Goal: Task Accomplishment & Management: Manage account settings

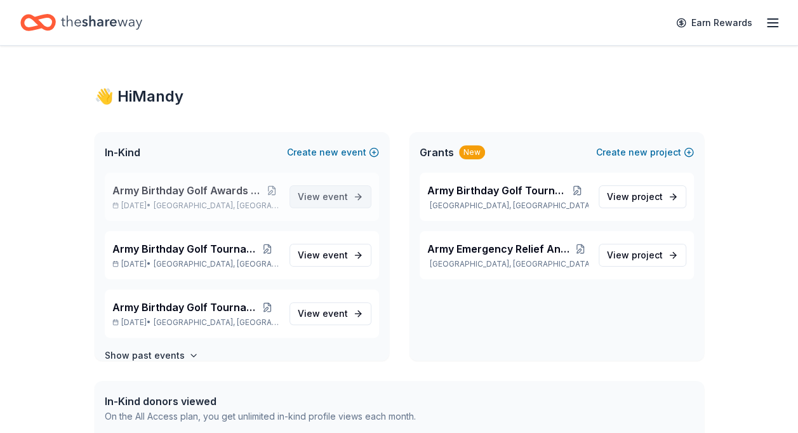
click at [323, 192] on span "event" at bounding box center [335, 196] width 25 height 11
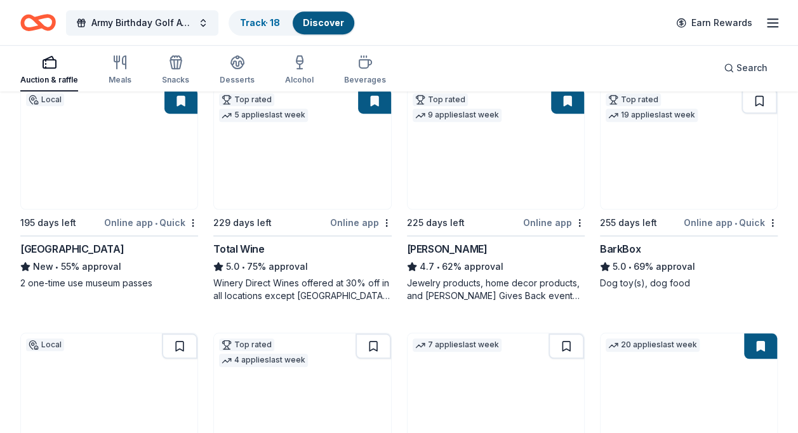
scroll to position [367, 0]
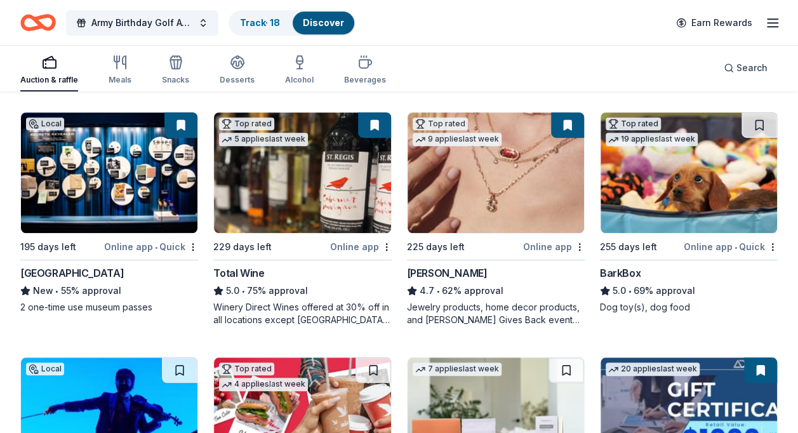
click at [373, 126] on button at bounding box center [374, 124] width 33 height 25
click at [373, 119] on button at bounding box center [374, 124] width 33 height 25
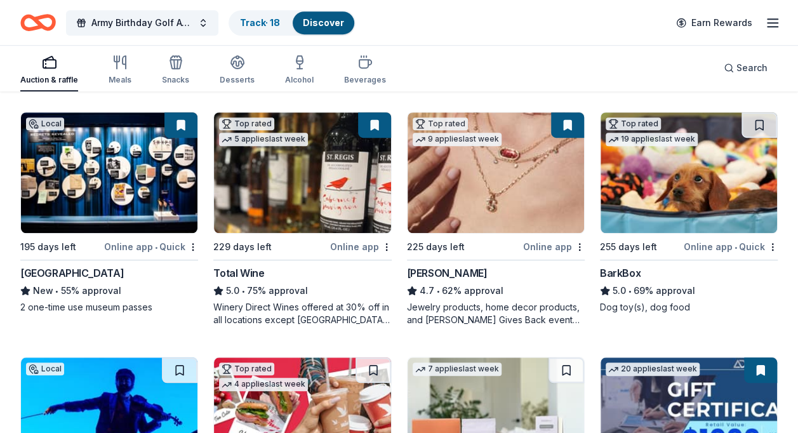
click at [371, 122] on button at bounding box center [374, 124] width 33 height 25
drag, startPoint x: 371, startPoint y: 122, endPoint x: 350, endPoint y: 164, distance: 46.6
click at [350, 164] on img at bounding box center [302, 172] width 176 height 121
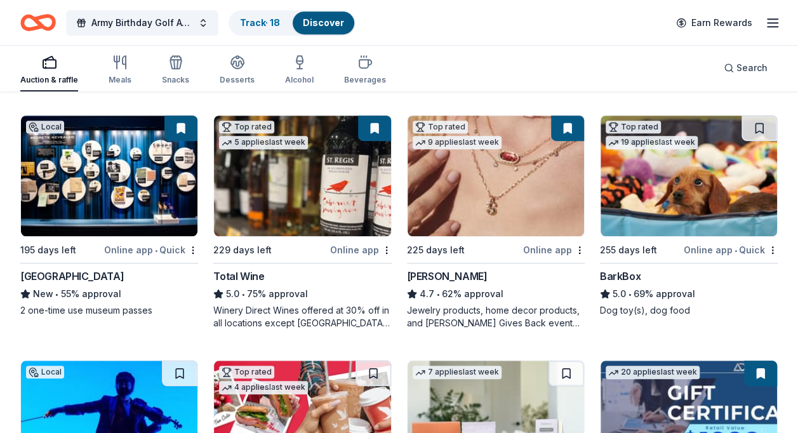
scroll to position [362, 0]
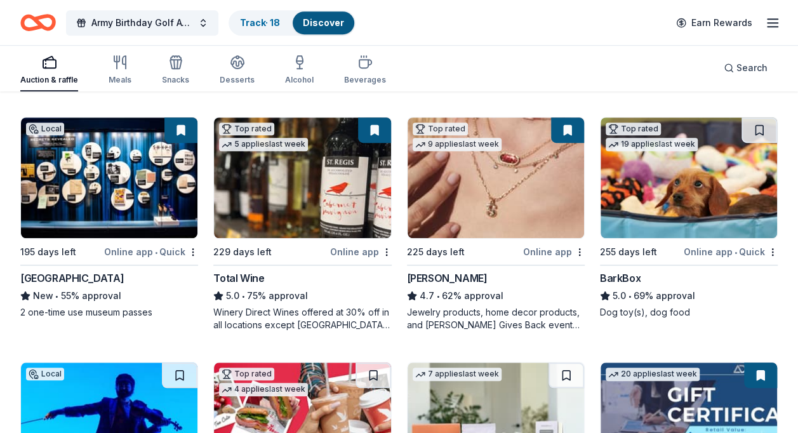
click at [715, 190] on img at bounding box center [689, 177] width 176 height 121
click at [688, 208] on img at bounding box center [689, 177] width 176 height 121
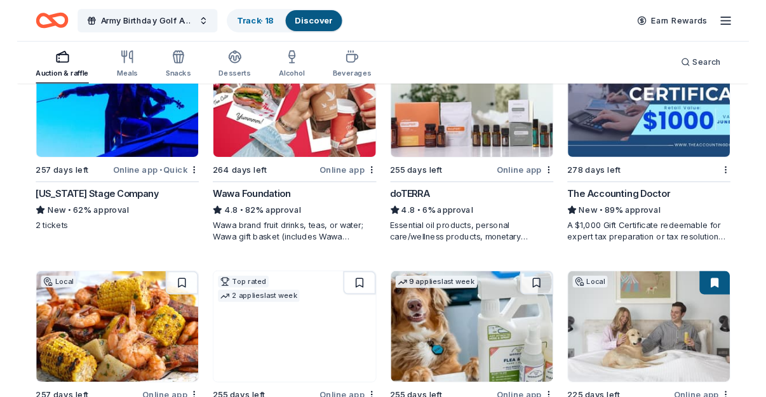
scroll to position [650, 0]
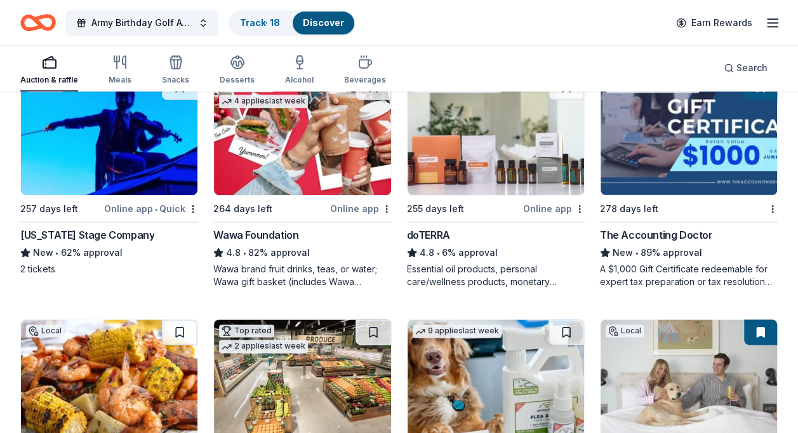
click at [481, 260] on div "doTERRA 4.8 • 6% approval Essential oil products, personal care/wellness produc…" at bounding box center [496, 257] width 178 height 61
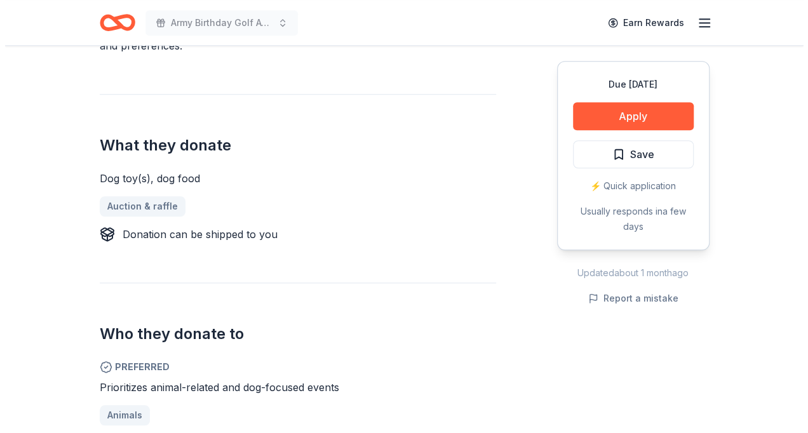
scroll to position [434, 0]
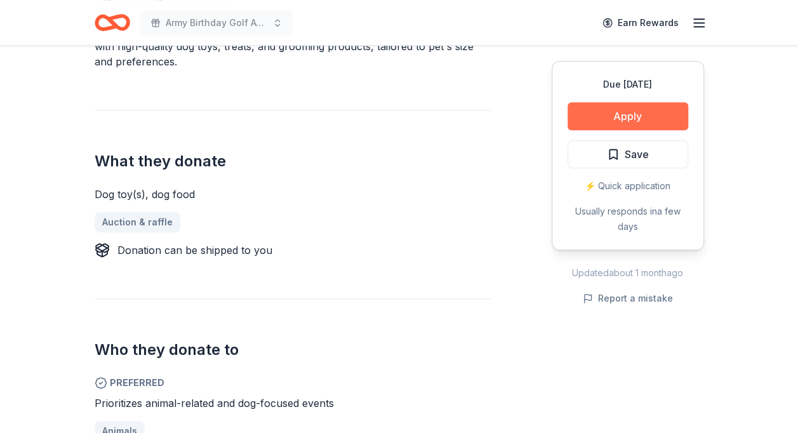
click at [630, 111] on button "Apply" at bounding box center [628, 116] width 121 height 28
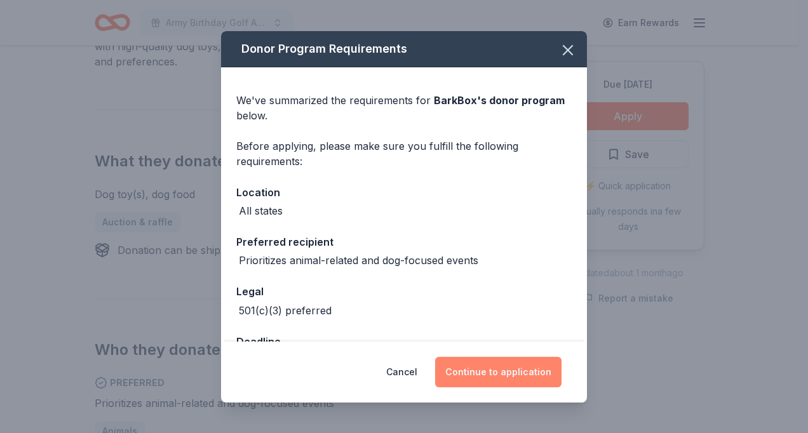
click at [480, 373] on button "Continue to application" at bounding box center [498, 372] width 126 height 30
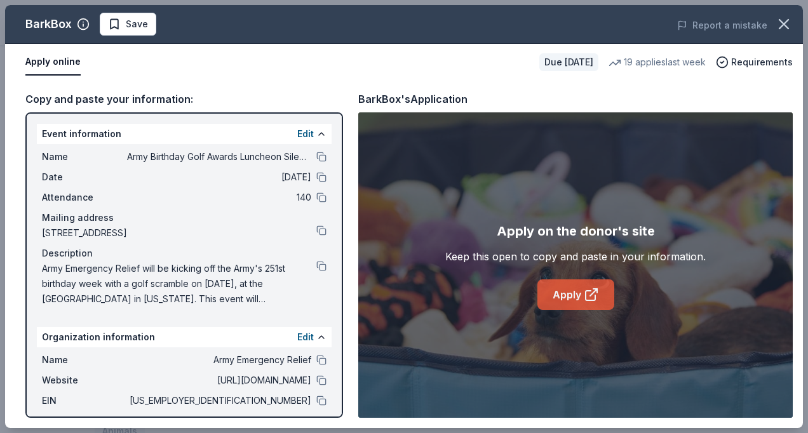
click at [561, 296] on link "Apply" at bounding box center [575, 294] width 77 height 30
click at [555, 291] on link "Apply" at bounding box center [575, 294] width 77 height 30
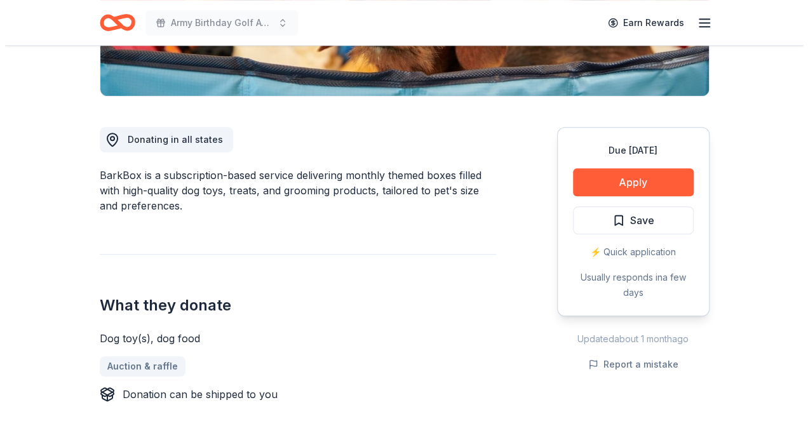
scroll to position [284, 0]
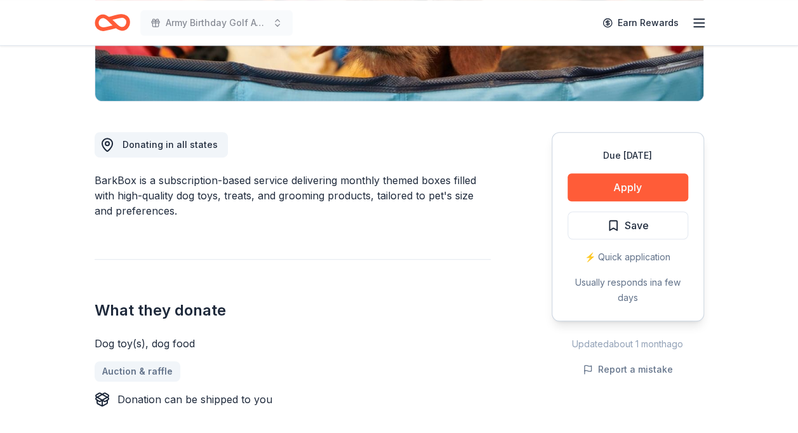
click at [627, 254] on div "⚡️ Quick application" at bounding box center [628, 256] width 121 height 15
click at [635, 185] on button "Apply" at bounding box center [628, 187] width 121 height 28
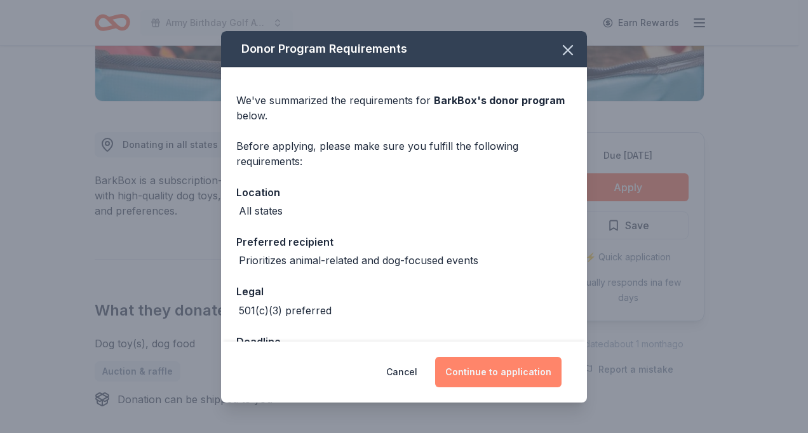
click at [493, 368] on button "Continue to application" at bounding box center [498, 372] width 126 height 30
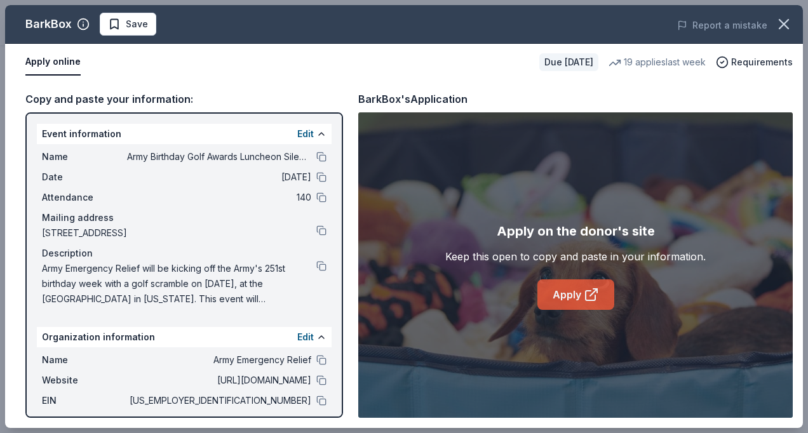
click at [567, 296] on link "Apply" at bounding box center [575, 294] width 77 height 30
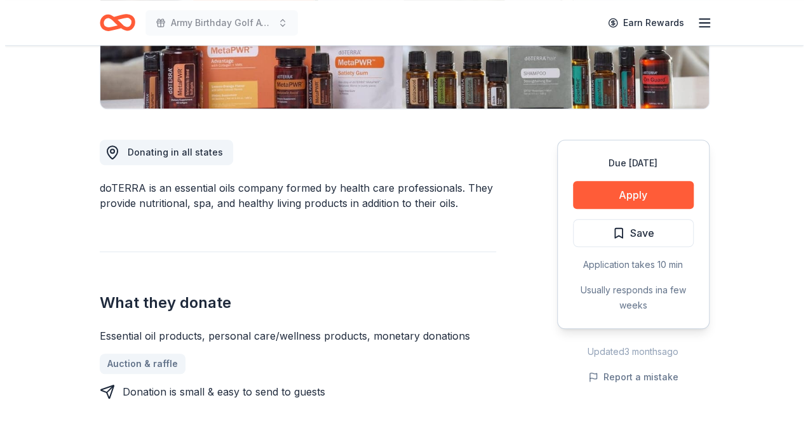
scroll to position [279, 0]
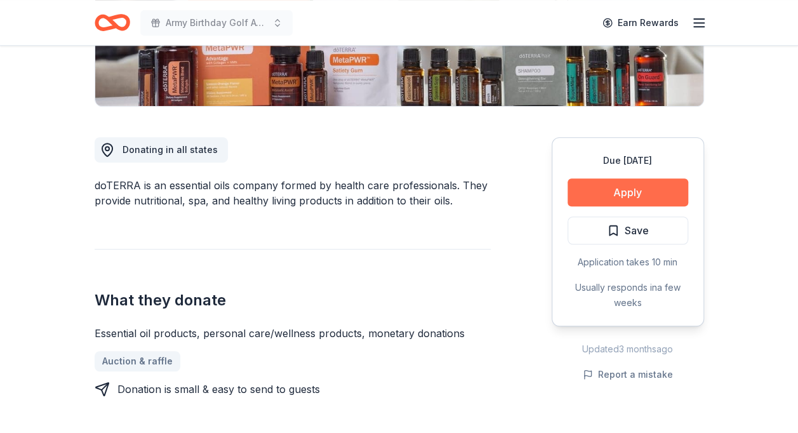
click at [626, 189] on button "Apply" at bounding box center [628, 192] width 121 height 28
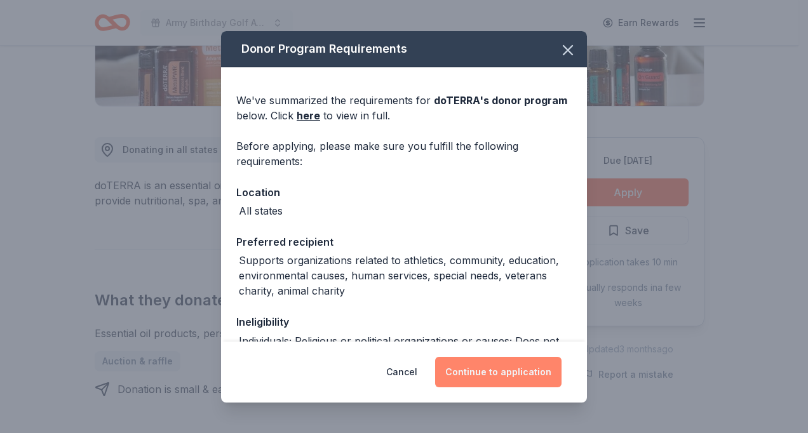
click at [472, 369] on button "Continue to application" at bounding box center [498, 372] width 126 height 30
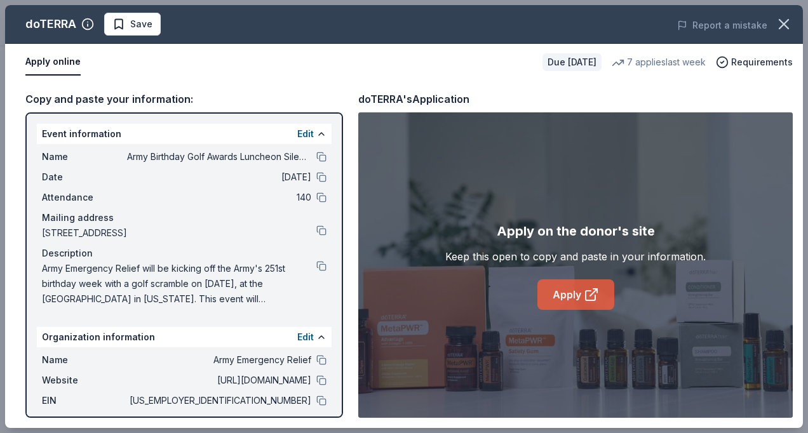
click at [576, 289] on link "Apply" at bounding box center [575, 294] width 77 height 30
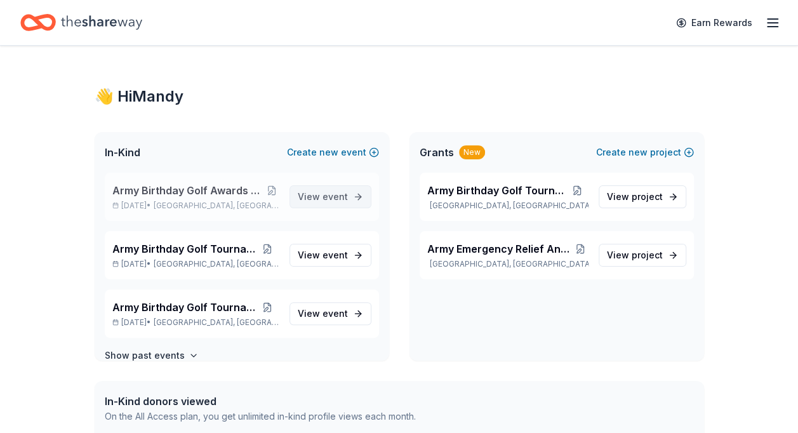
click at [328, 194] on span "event" at bounding box center [335, 196] width 25 height 11
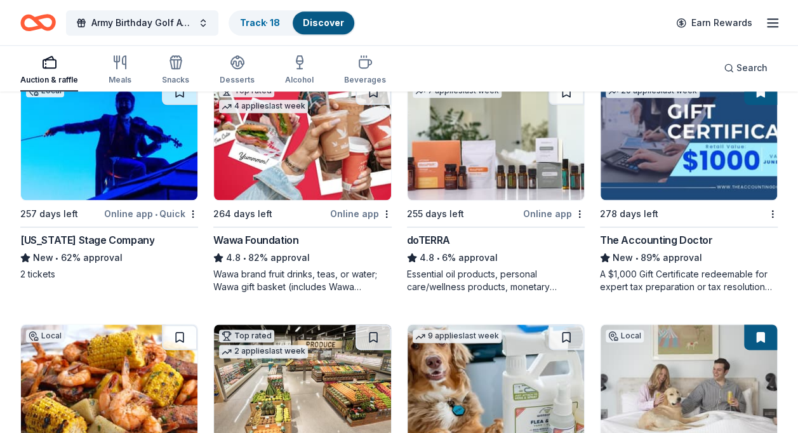
scroll to position [651, 0]
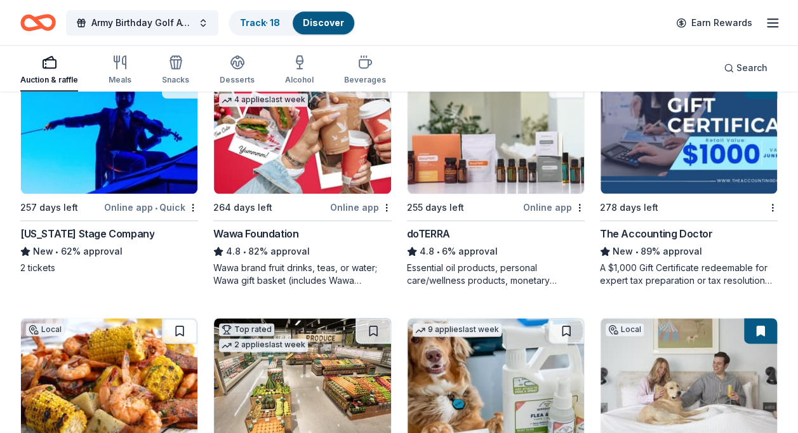
click at [554, 278] on div "Essential oil products, personal care/wellness products, monetary donations" at bounding box center [496, 274] width 178 height 25
click at [273, 22] on link "Track · 19" at bounding box center [260, 22] width 40 height 11
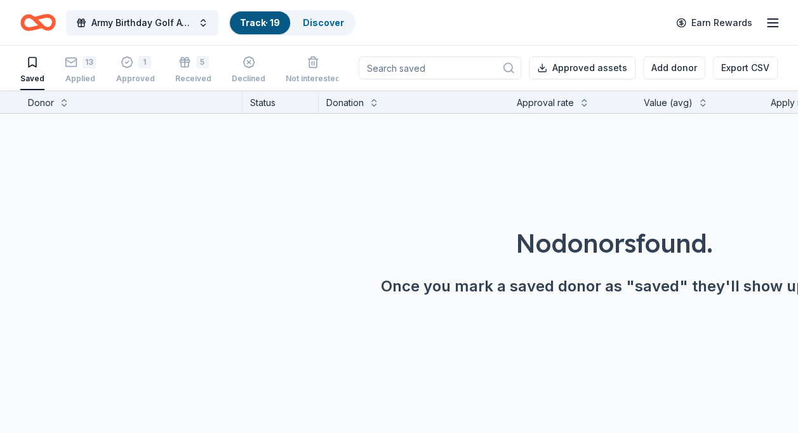
click at [263, 23] on link "Track · 19" at bounding box center [260, 22] width 40 height 11
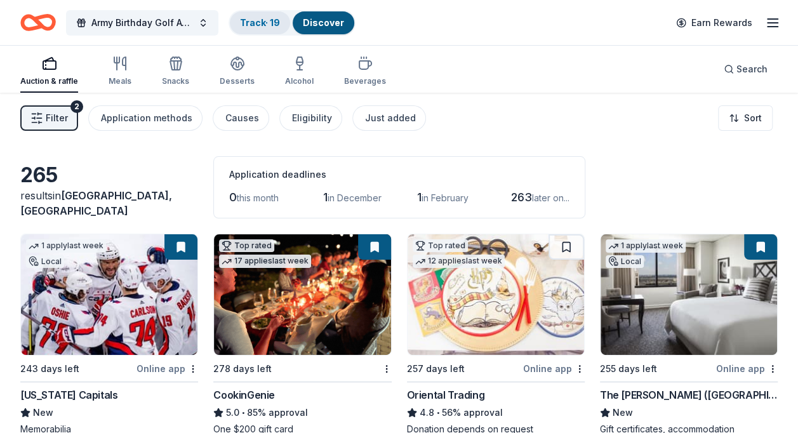
click at [251, 18] on link "Track · 19" at bounding box center [260, 22] width 40 height 11
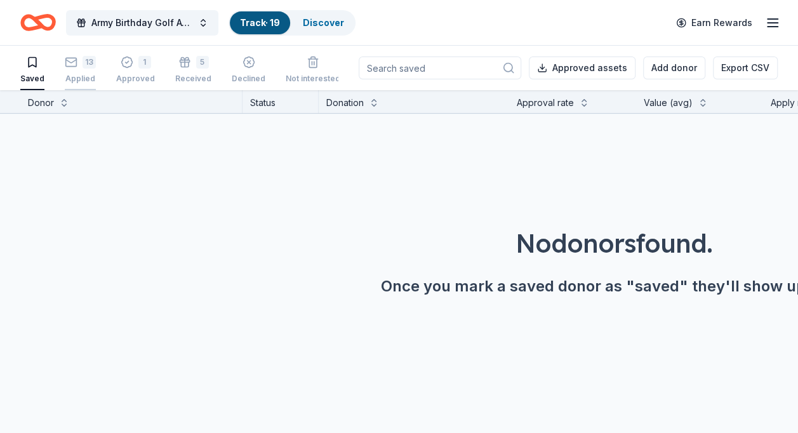
click at [77, 66] on div "13" at bounding box center [80, 62] width 31 height 13
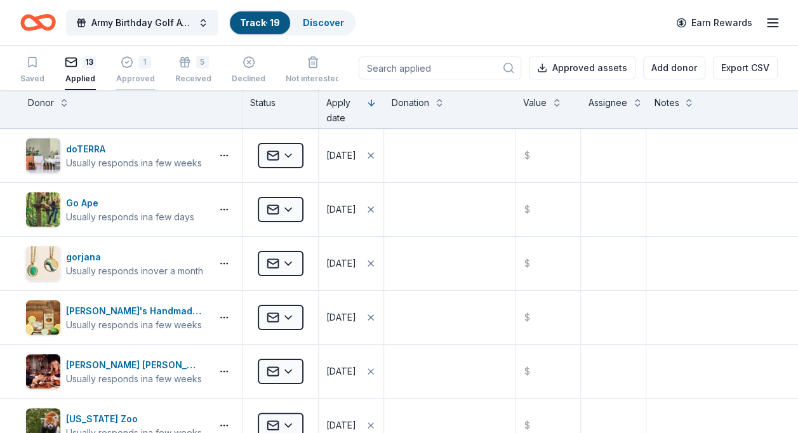
click at [142, 65] on div "1" at bounding box center [144, 62] width 13 height 13
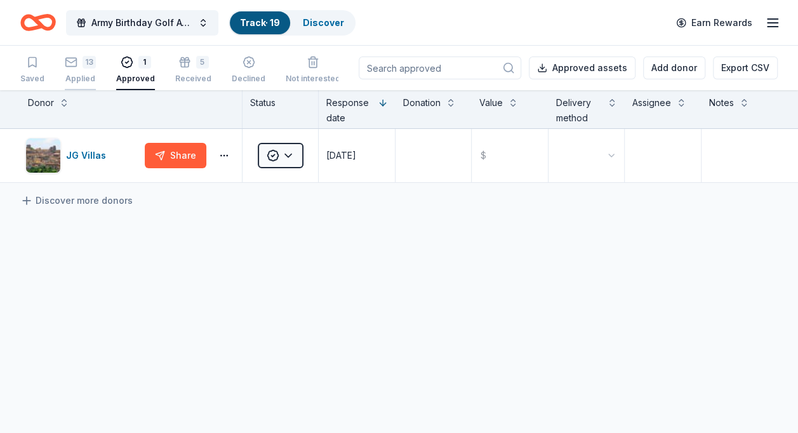
click at [80, 68] on div "13" at bounding box center [80, 62] width 31 height 13
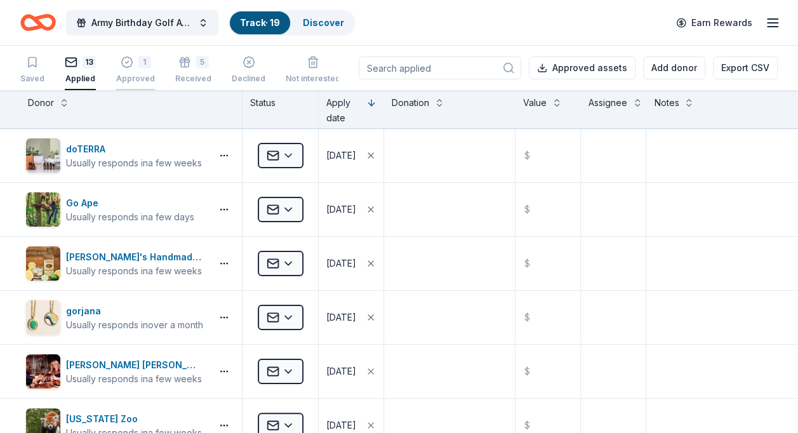
click at [128, 67] on icon "button" at bounding box center [127, 62] width 13 height 13
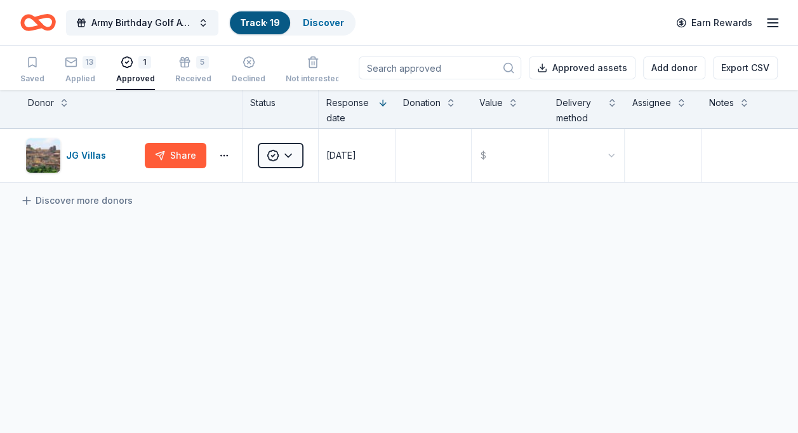
click at [128, 67] on icon "button" at bounding box center [127, 62] width 13 height 13
click at [83, 66] on div "13" at bounding box center [89, 62] width 13 height 13
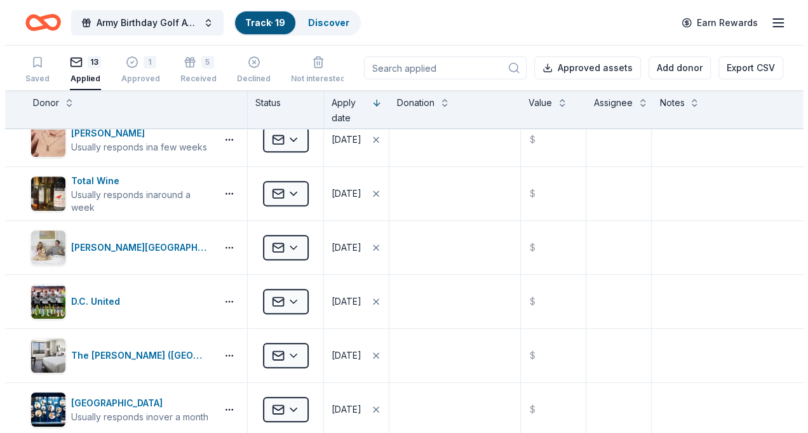
scroll to position [396, 0]
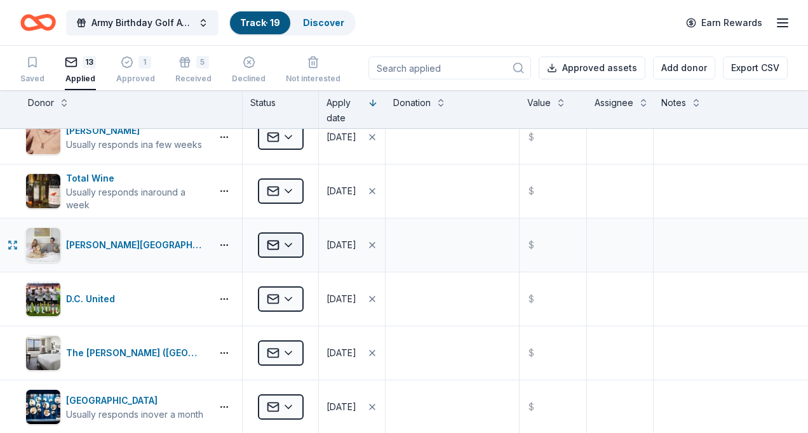
click at [288, 243] on html "Army Birthday Golf Awards Luncheon Silent Auction Track · 19 Discover Earn Rewa…" at bounding box center [404, 216] width 808 height 433
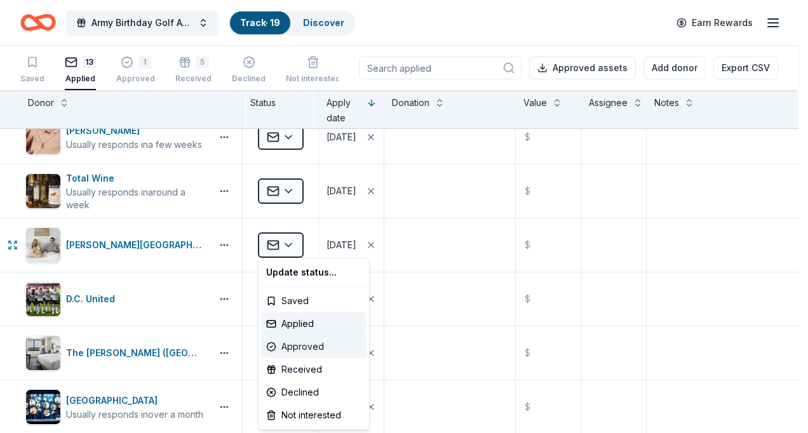
click at [305, 340] on div "Approved" at bounding box center [313, 346] width 105 height 23
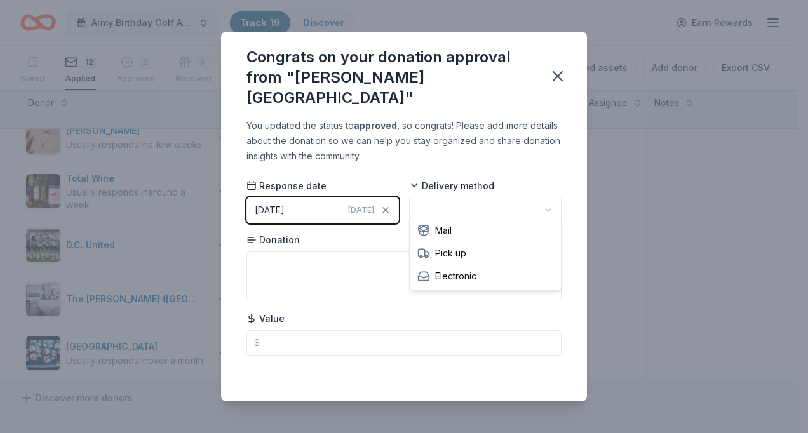
click at [552, 198] on html "Army Birthday Golf Awards Luncheon Silent Auction Track · 19 Discover Earn Rewa…" at bounding box center [404, 216] width 808 height 433
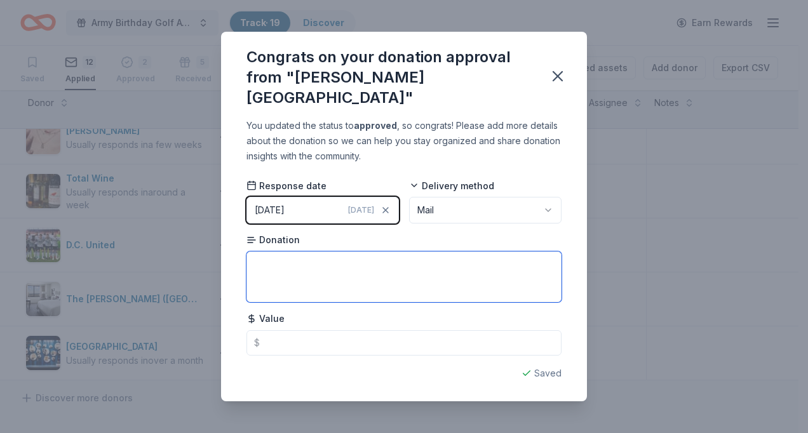
click at [268, 263] on textarea at bounding box center [403, 276] width 315 height 51
drag, startPoint x: 252, startPoint y: 254, endPoint x: 291, endPoint y: 253, distance: 38.7
click at [291, 253] on textarea "TBA" at bounding box center [403, 276] width 315 height 51
click at [452, 263] on textarea "Accomodations Package" at bounding box center [403, 276] width 315 height 51
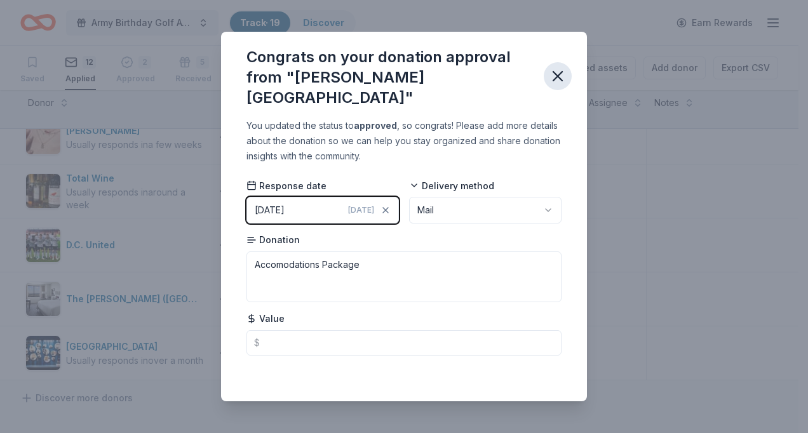
type textarea "Accommodations Package"
click at [555, 78] on icon "button" at bounding box center [557, 76] width 9 height 9
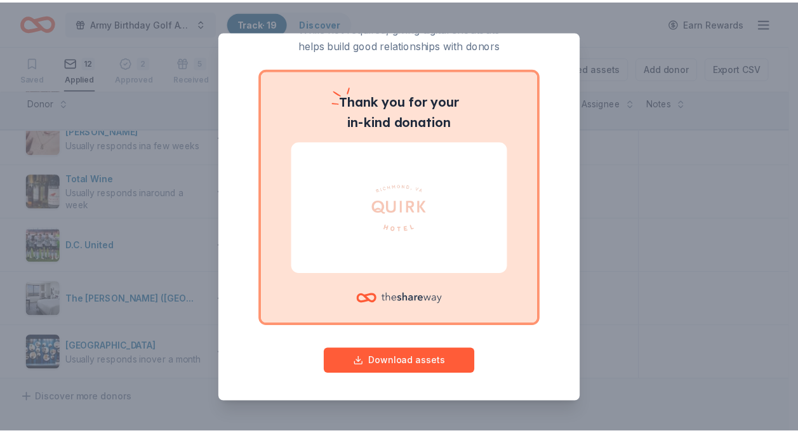
scroll to position [0, 0]
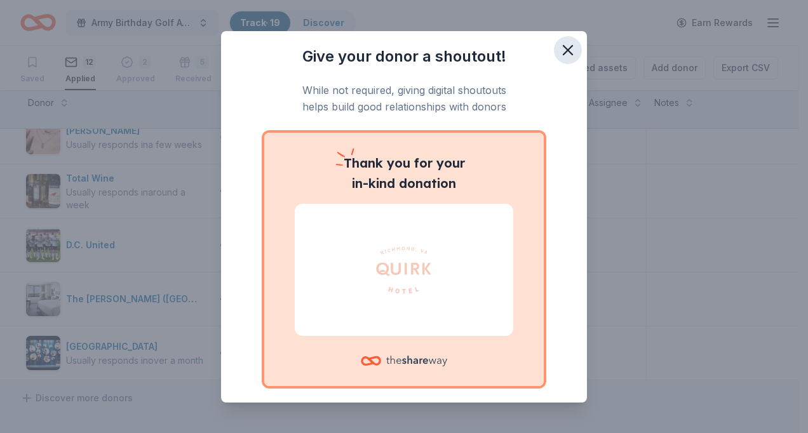
click at [562, 51] on icon "button" at bounding box center [568, 50] width 18 height 18
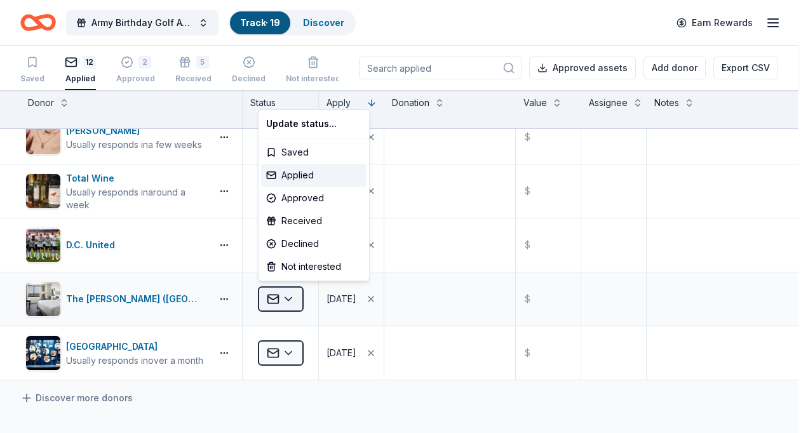
click at [288, 295] on html "Army Birthday Golf Awards Luncheon Silent Auction Track · 19 Discover Earn Rewa…" at bounding box center [404, 216] width 808 height 433
click at [316, 196] on div "Approved" at bounding box center [313, 198] width 105 height 23
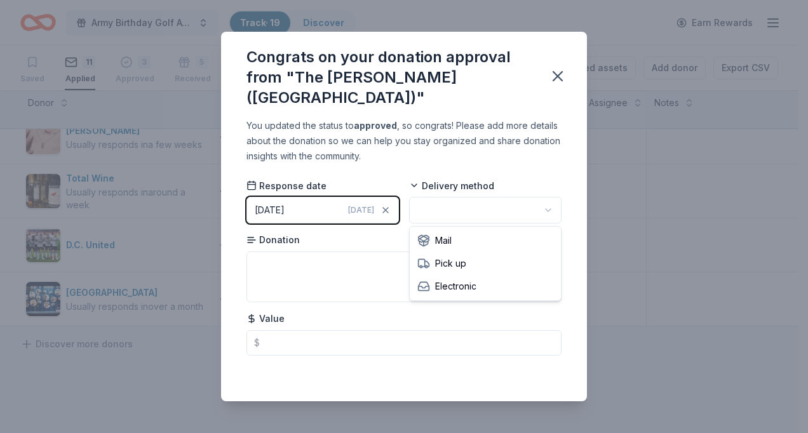
click at [549, 209] on html "Army Birthday Golf Awards Luncheon Silent Auction Track · 19 Discover Earn Rewa…" at bounding box center [404, 216] width 808 height 433
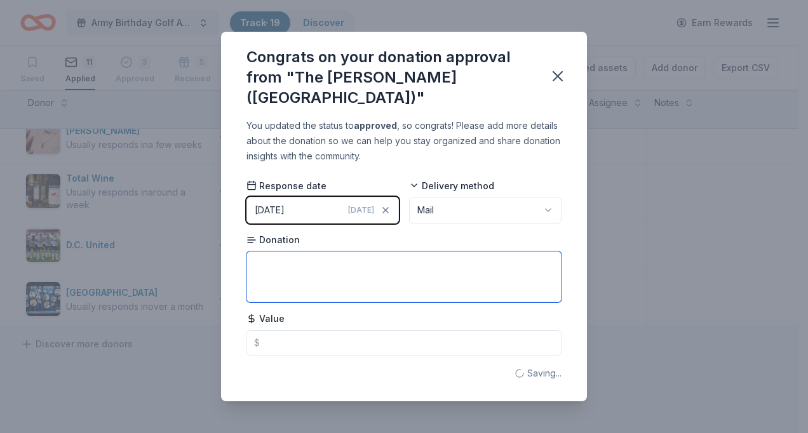
click at [293, 275] on textarea at bounding box center [403, 276] width 315 height 51
click at [349, 266] on textarea "Accommodations" at bounding box center [403, 276] width 315 height 51
type textarea "Accommodations Package"
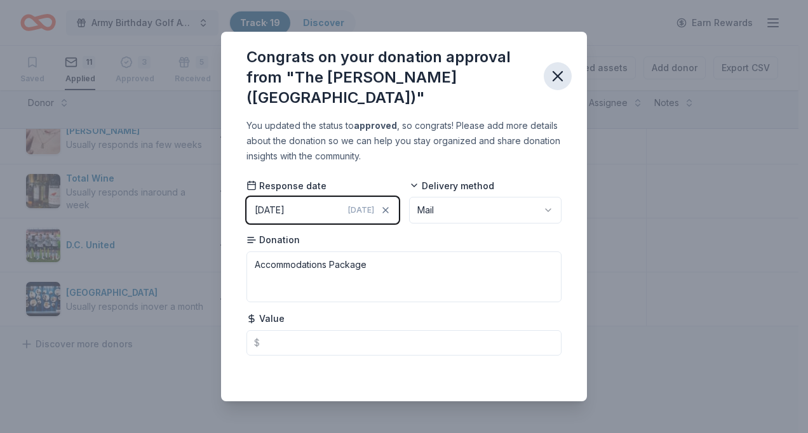
click at [562, 74] on icon "button" at bounding box center [558, 76] width 18 height 18
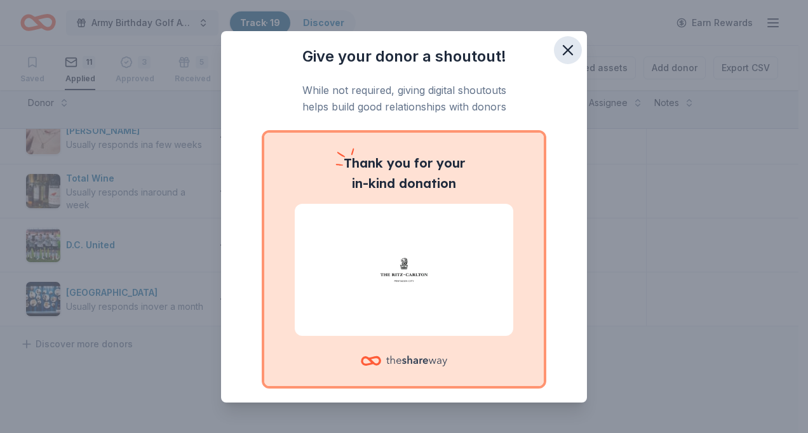
click at [559, 50] on icon "button" at bounding box center [568, 50] width 18 height 18
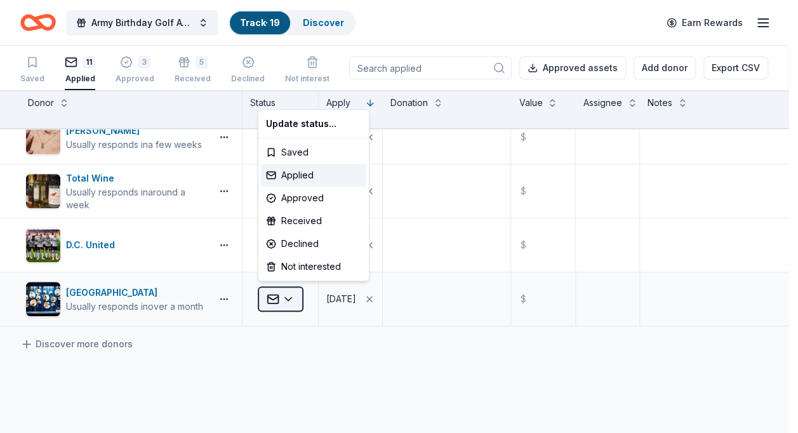
click at [288, 293] on html "Army Birthday Golf Awards Luncheon Silent Auction Track · 19 Discover Earn Rewa…" at bounding box center [399, 216] width 798 height 433
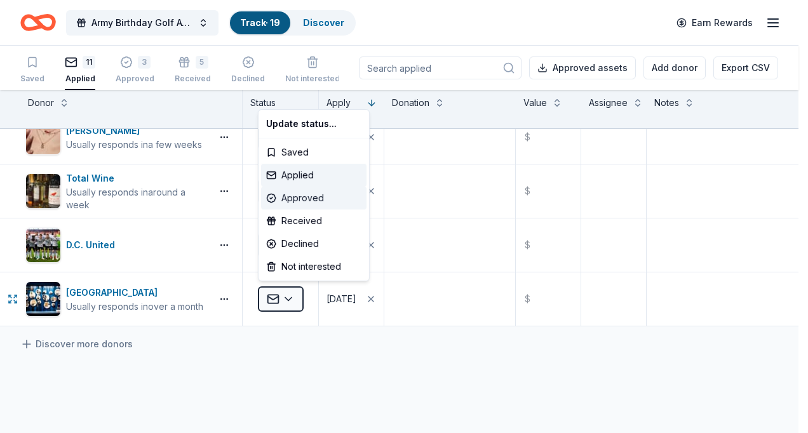
click at [313, 197] on div "Approved" at bounding box center [313, 198] width 105 height 23
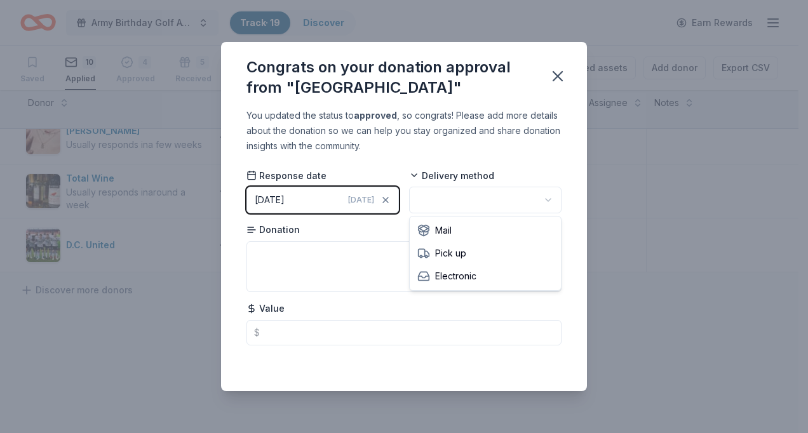
click at [546, 196] on html "Army Birthday Golf Awards Luncheon Silent Auction Track · 19 Discover Earn Rewa…" at bounding box center [404, 216] width 808 height 433
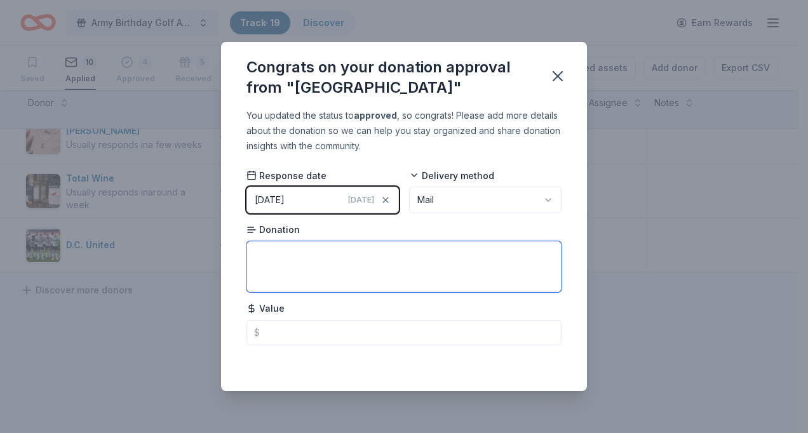
click at [283, 262] on textarea at bounding box center [403, 266] width 315 height 51
type textarea "Tickets"
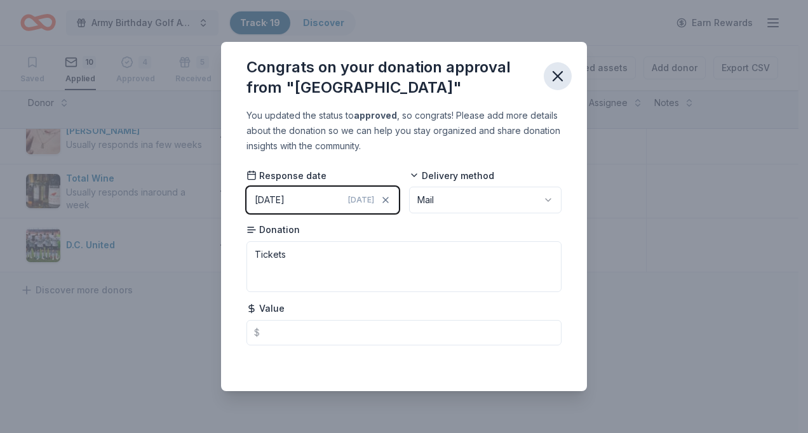
click at [561, 77] on icon "button" at bounding box center [558, 76] width 18 height 18
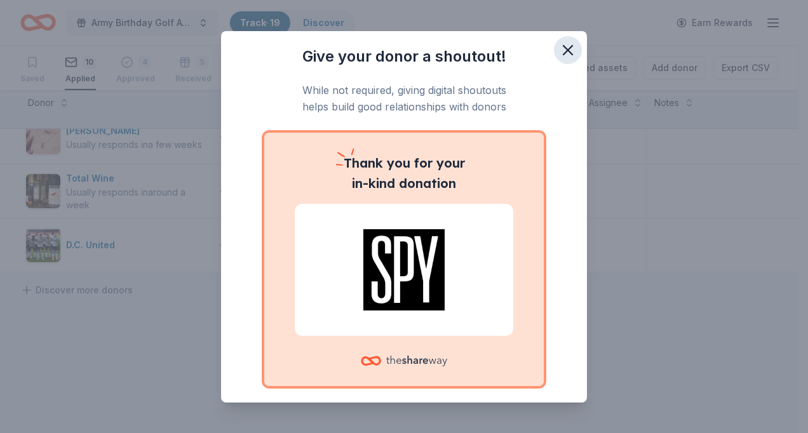
click at [563, 46] on icon "button" at bounding box center [567, 50] width 9 height 9
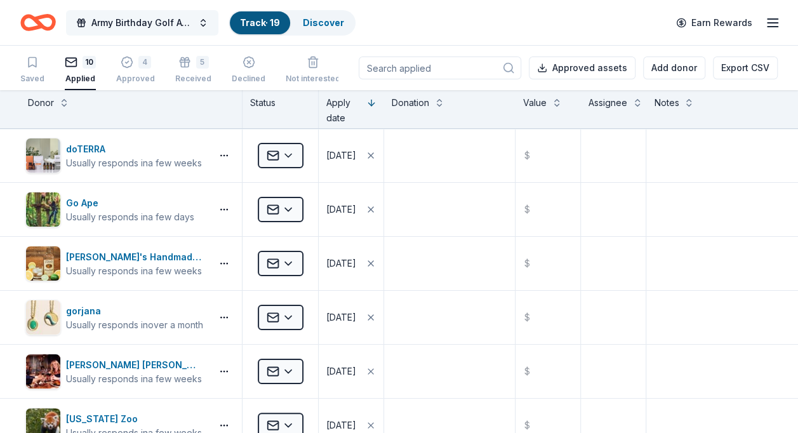
click at [203, 18] on button "Army Birthday Golf Awards Luncheon Silent Auction" at bounding box center [142, 22] width 152 height 25
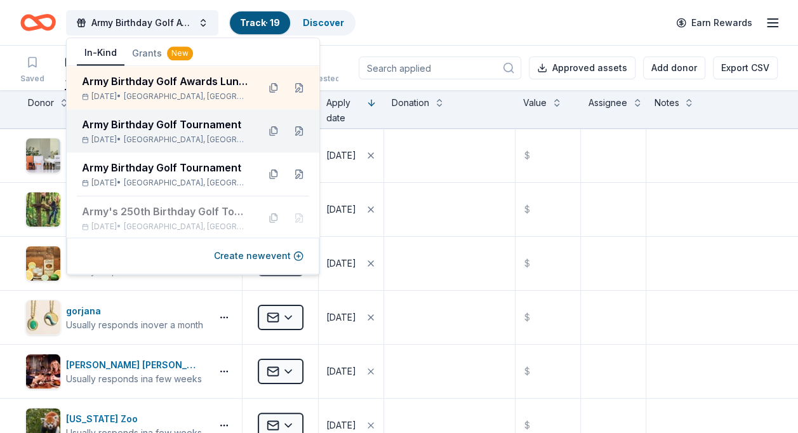
click at [176, 126] on div "Army Birthday Golf Tournament" at bounding box center [165, 124] width 166 height 15
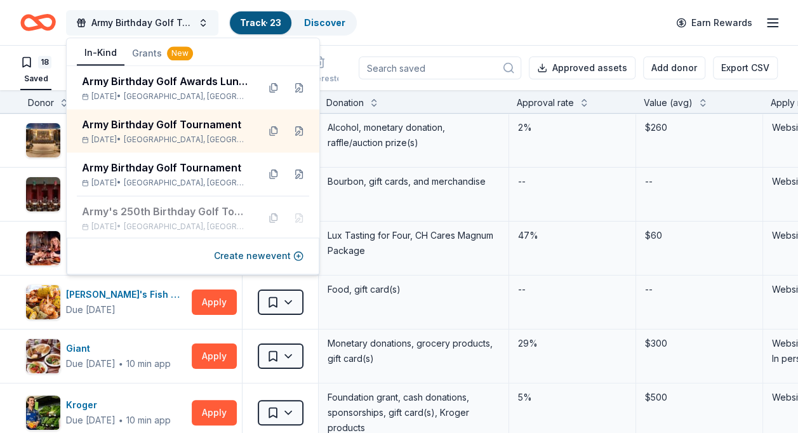
click at [204, 17] on button "Army Birthday Golf Tournament" at bounding box center [142, 22] width 152 height 25
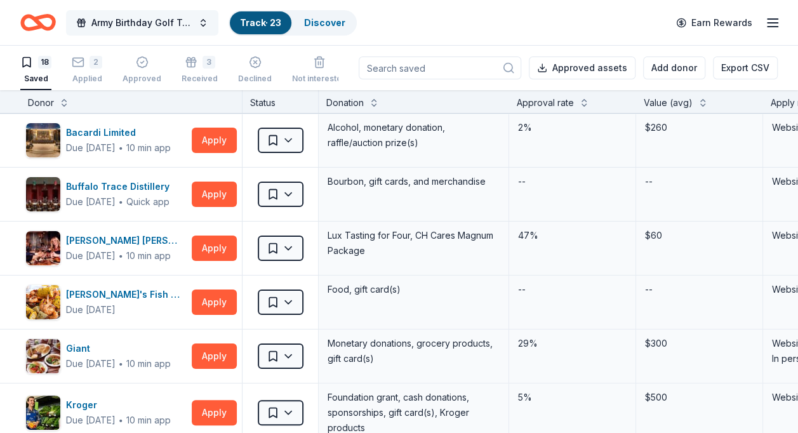
click at [201, 18] on button "Army Birthday Golf Tournament" at bounding box center [142, 22] width 152 height 25
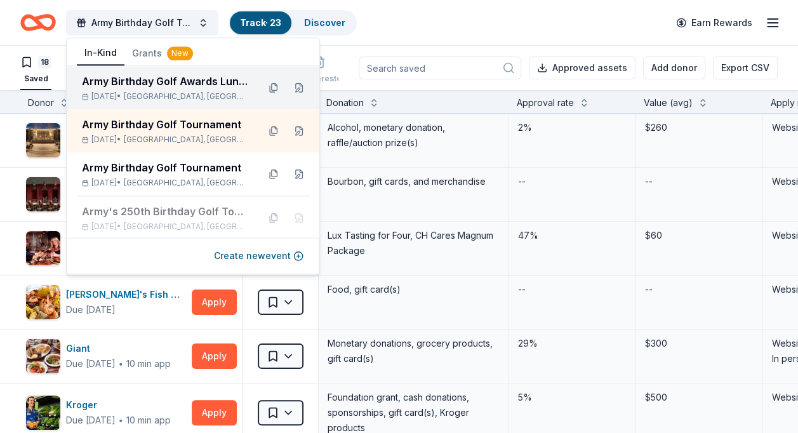
click at [139, 83] on div "Army Birthday Golf Awards Luncheon Silent Auction" at bounding box center [165, 81] width 166 height 15
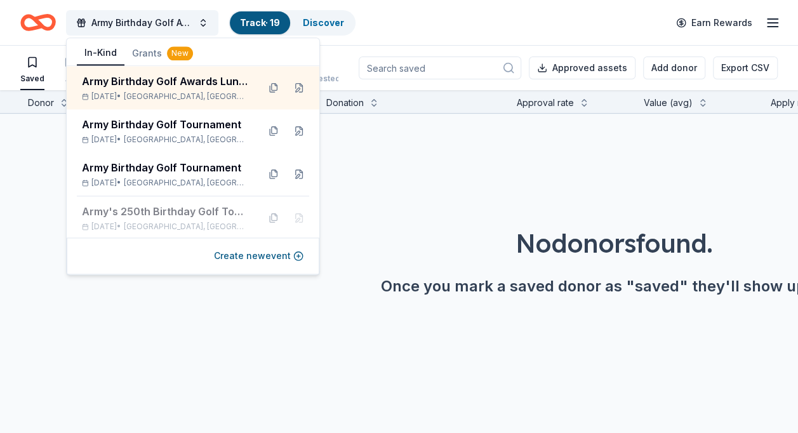
click at [338, 55] on div "Saved 10 Applied 4 Approved 5 Received Declined Not interested Approved assets …" at bounding box center [398, 68] width 757 height 44
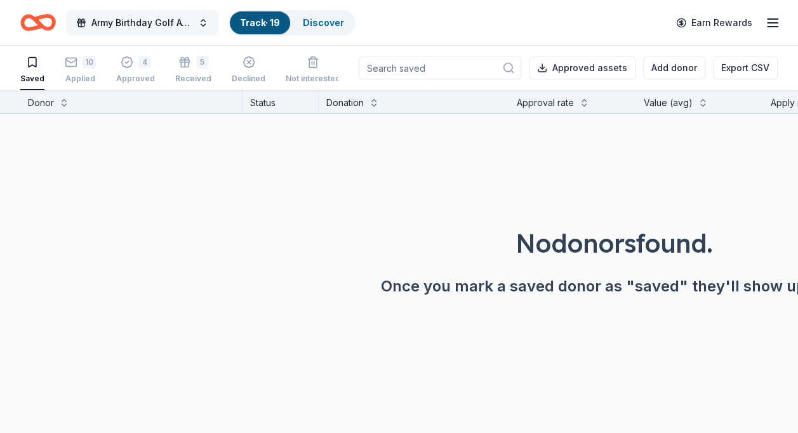
click at [202, 23] on button "Army Birthday Golf Awards Luncheon Silent Auction" at bounding box center [142, 22] width 152 height 25
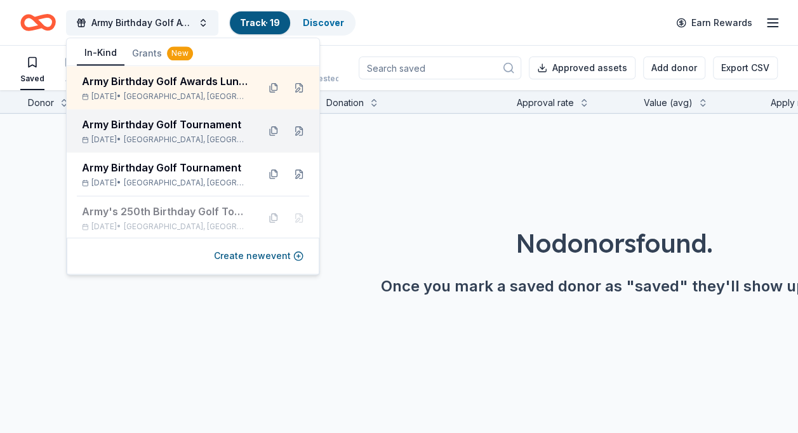
click at [154, 127] on div "Army Birthday Golf Tournament" at bounding box center [165, 124] width 166 height 15
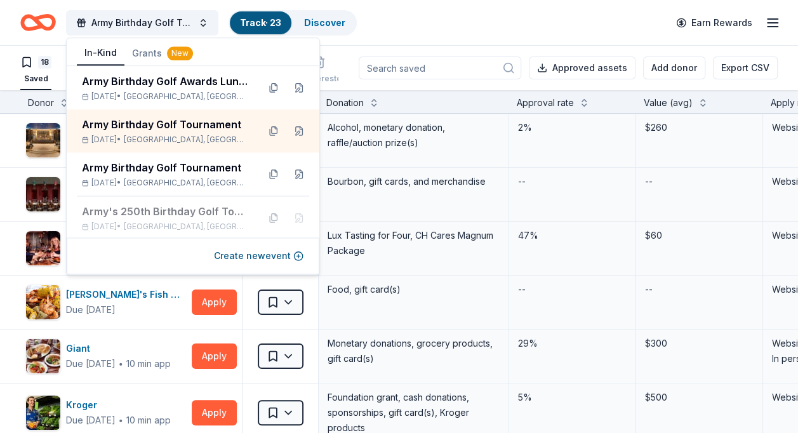
click at [340, 60] on div "18 Saved 2 Applied Approved 3 Received Declined Not interested Approved assets …" at bounding box center [398, 68] width 757 height 44
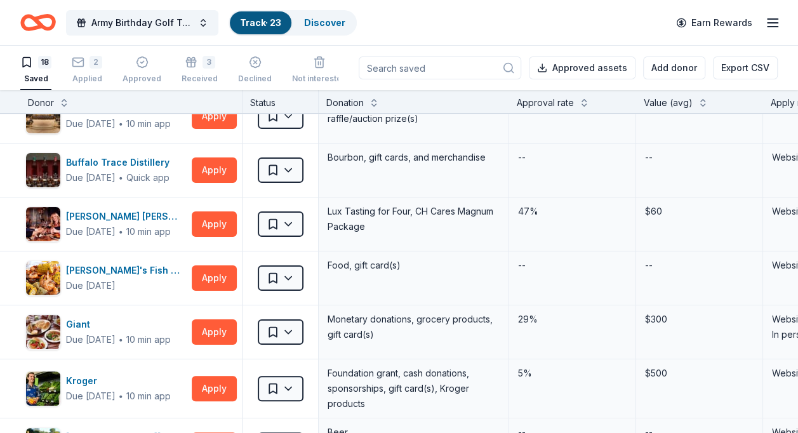
scroll to position [10, 0]
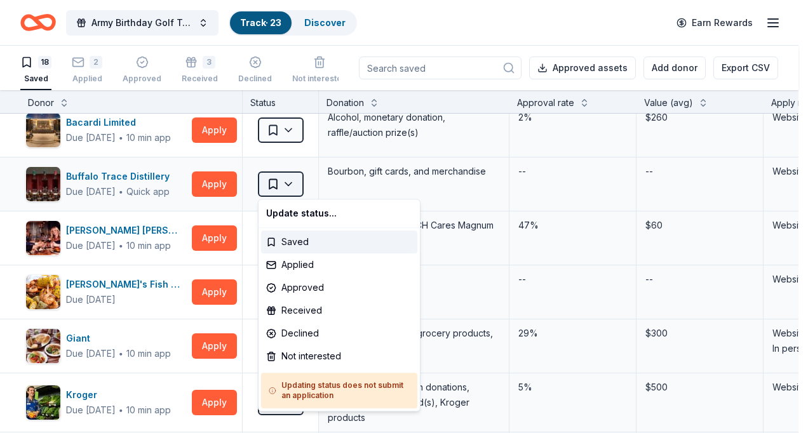
click at [290, 182] on html "Army Birthday Golf Tournament Track · 23 Discover Earn Rewards 18 Saved 2 Appli…" at bounding box center [404, 216] width 808 height 433
click at [303, 264] on div "Applied" at bounding box center [339, 264] width 156 height 23
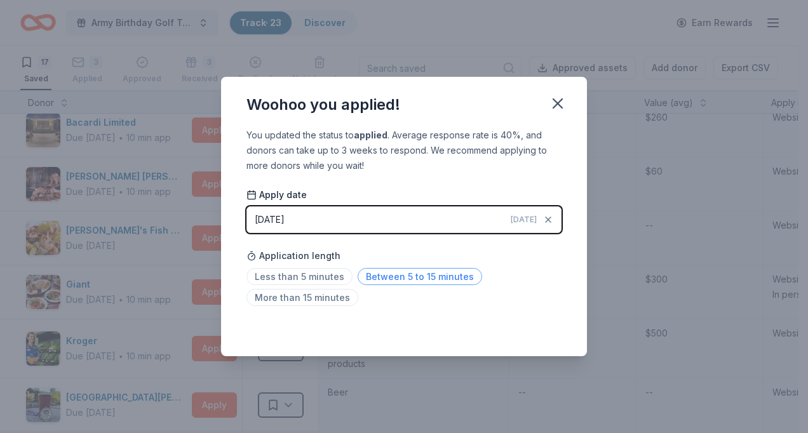
click at [428, 274] on span "Between 5 to 15 minutes" at bounding box center [419, 276] width 124 height 17
click at [600, 202] on div "Woohoo you applied! You updated the status to applied . Average response rate i…" at bounding box center [404, 216] width 808 height 433
click at [559, 100] on icon "button" at bounding box center [558, 104] width 18 height 18
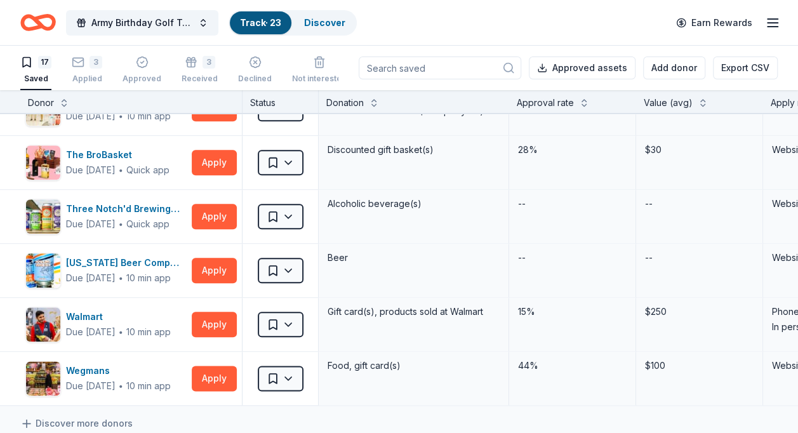
scroll to position [0, 0]
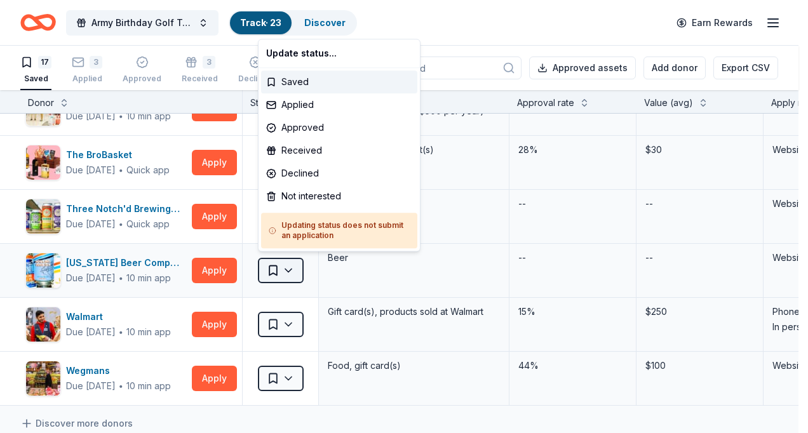
click at [284, 263] on html "Army Birthday Golf Tournament Track · 23 Discover Earn Rewards 17 Saved 3 Appli…" at bounding box center [404, 216] width 808 height 433
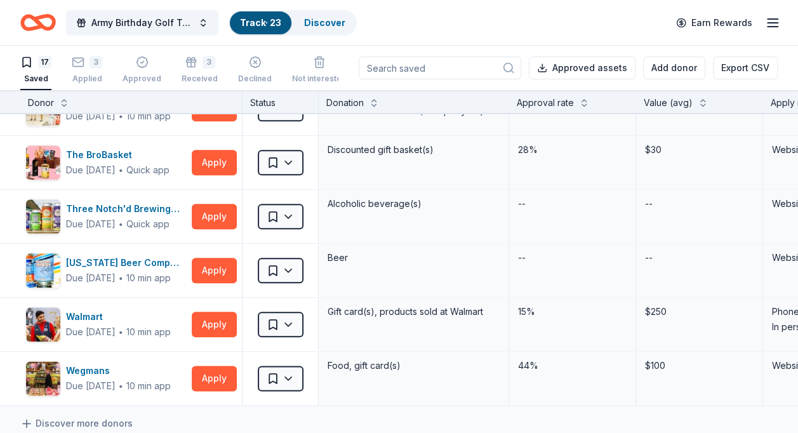
drag, startPoint x: 792, startPoint y: 277, endPoint x: 794, endPoint y: 225, distance: 52.7
click at [794, 225] on html "Army Birthday Golf Tournament Track · 23 Discover Earn Rewards 17 Saved 3 Appli…" at bounding box center [399, 216] width 798 height 433
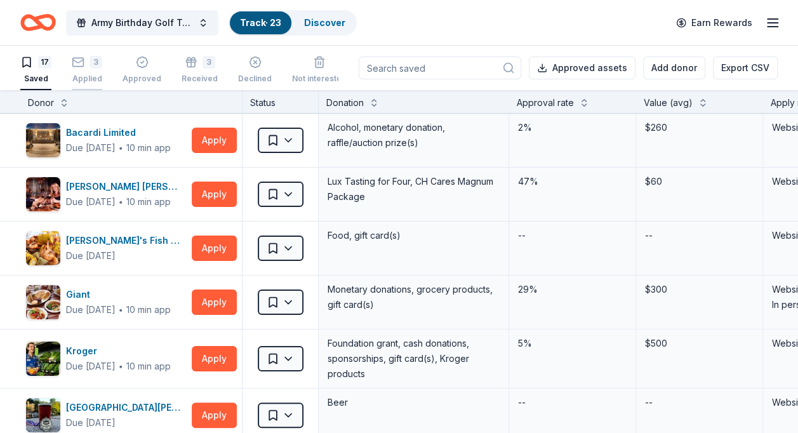
click at [96, 62] on div "3" at bounding box center [96, 55] width 13 height 13
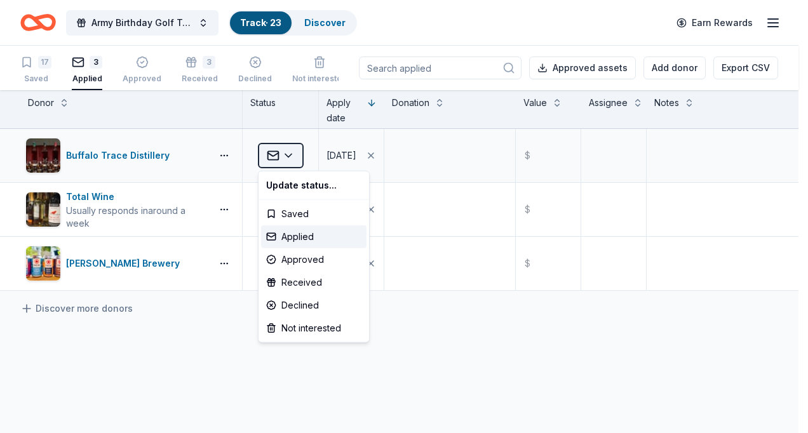
click at [289, 157] on html "Army Birthday Golf Tournament Track · 23 Discover Earn Rewards 17 Saved 3 Appli…" at bounding box center [404, 216] width 808 height 433
click at [296, 212] on div "Saved" at bounding box center [313, 214] width 105 height 23
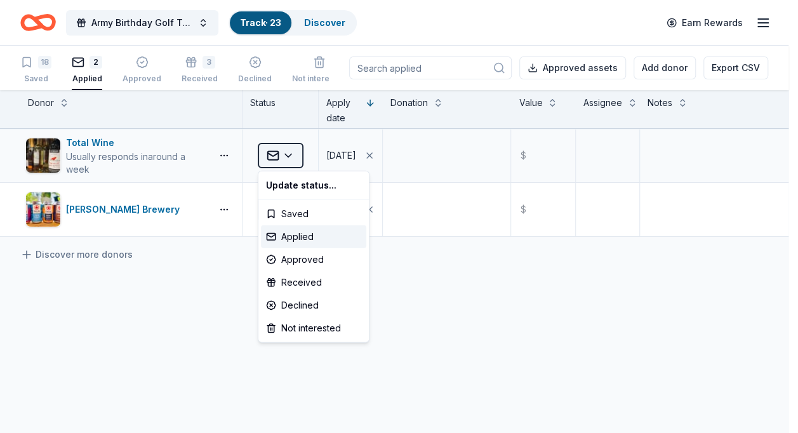
click at [294, 155] on html "Army Birthday Golf Tournament Track · 23 Discover Earn Rewards 18 Saved 2 Appli…" at bounding box center [399, 216] width 798 height 433
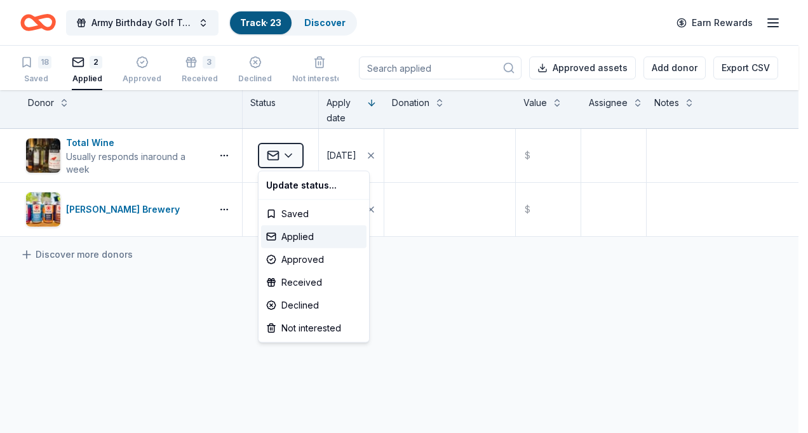
click at [169, 269] on html "Army Birthday Golf Tournament Track · 23 Discover Earn Rewards 18 Saved 2 Appli…" at bounding box center [404, 216] width 808 height 433
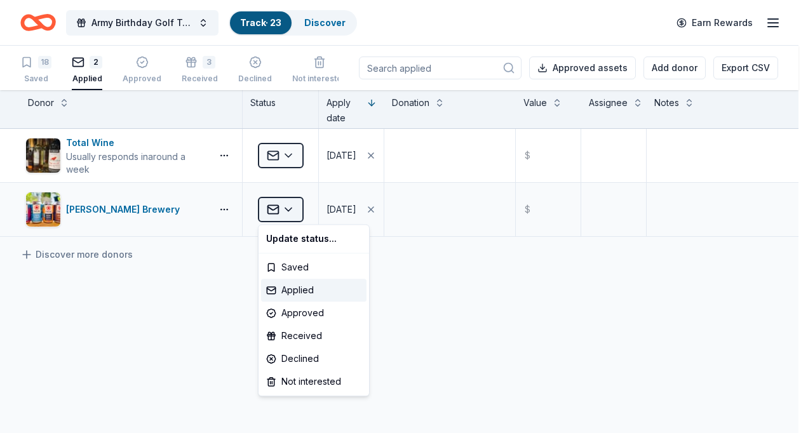
click at [291, 206] on html "Army Birthday Golf Tournament Track · 23 Discover Earn Rewards 18 Saved 2 Appli…" at bounding box center [404, 216] width 808 height 433
click at [109, 314] on html "Army Birthday Golf Tournament Track · 23 Discover Earn Rewards 18 Saved 2 Appli…" at bounding box center [404, 216] width 808 height 433
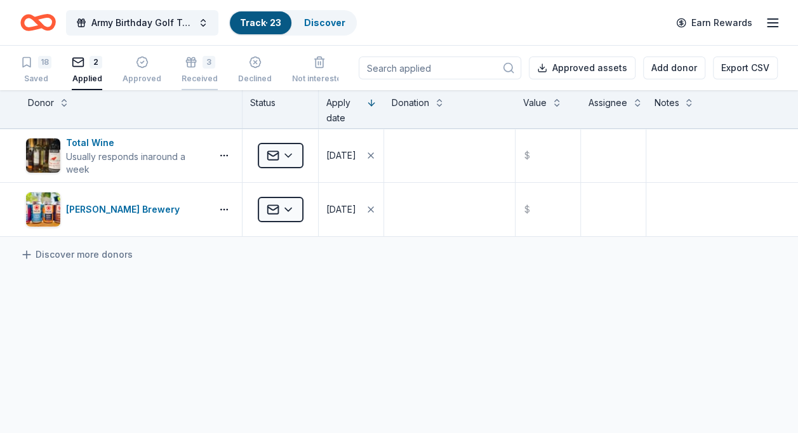
click at [203, 68] on div "3" at bounding box center [209, 62] width 13 height 13
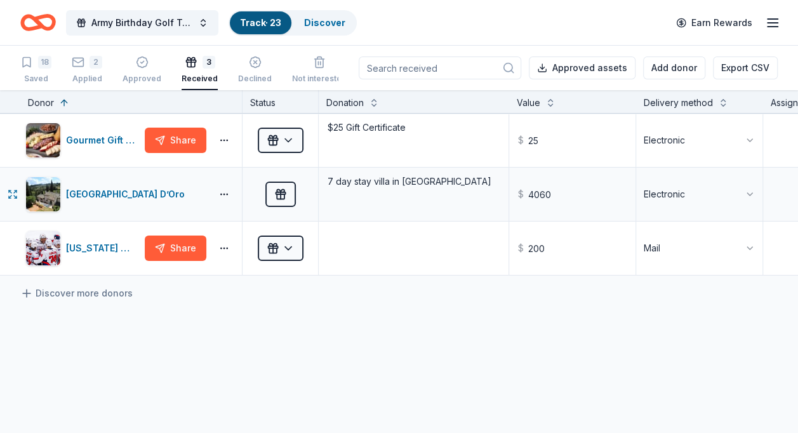
click at [261, 198] on div "Received" at bounding box center [281, 194] width 76 height 53
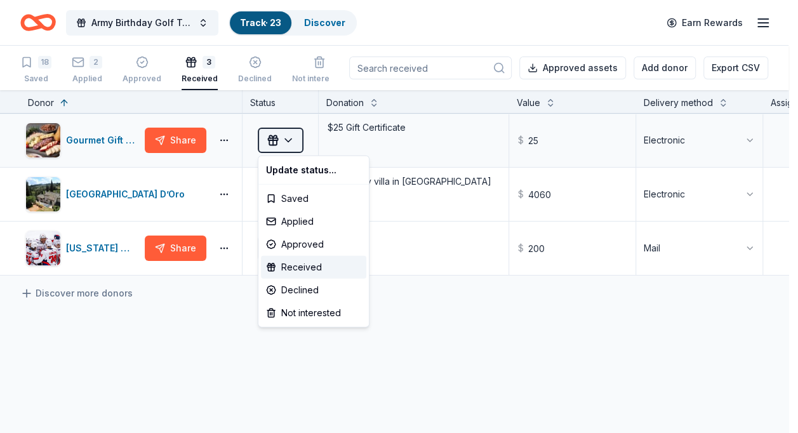
click at [289, 137] on html "Army Birthday Golf Tournament Track · 23 Discover Earn Rewards 18 Saved 2 Appli…" at bounding box center [399, 216] width 798 height 433
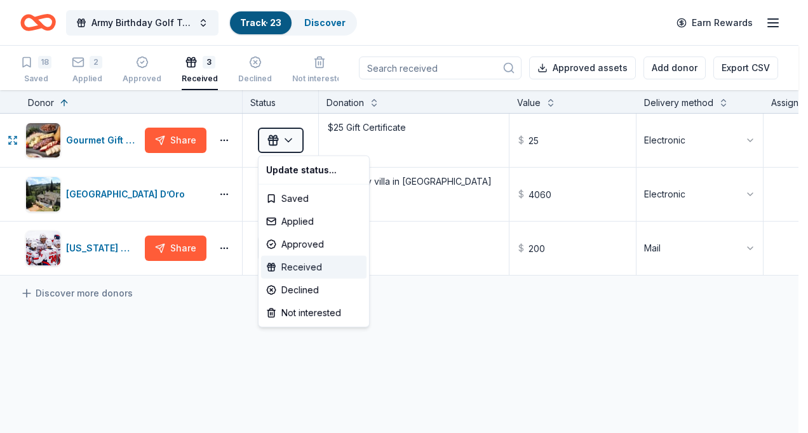
click at [298, 265] on div "Received" at bounding box center [313, 267] width 105 height 23
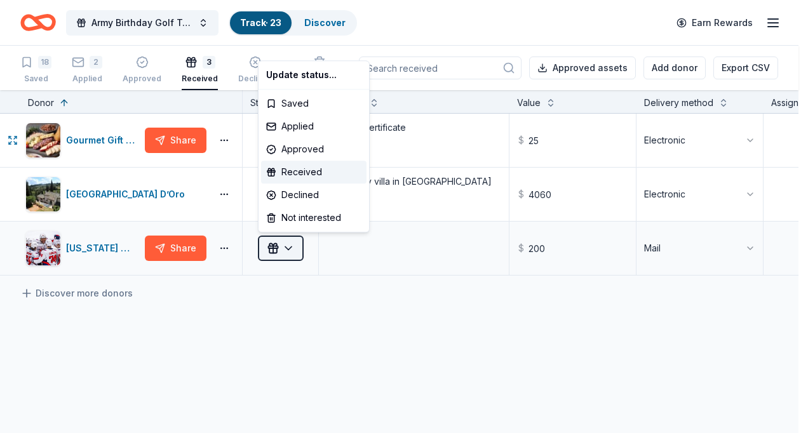
click at [284, 243] on html "Army Birthday Golf Tournament Track · 23 Discover Earn Rewards 18 Saved 2 Appli…" at bounding box center [404, 216] width 808 height 433
click at [285, 287] on html "Army Birthday Golf Tournament Track · 23 Discover Earn Rewards 18 Saved 2 Appli…" at bounding box center [404, 216] width 808 height 433
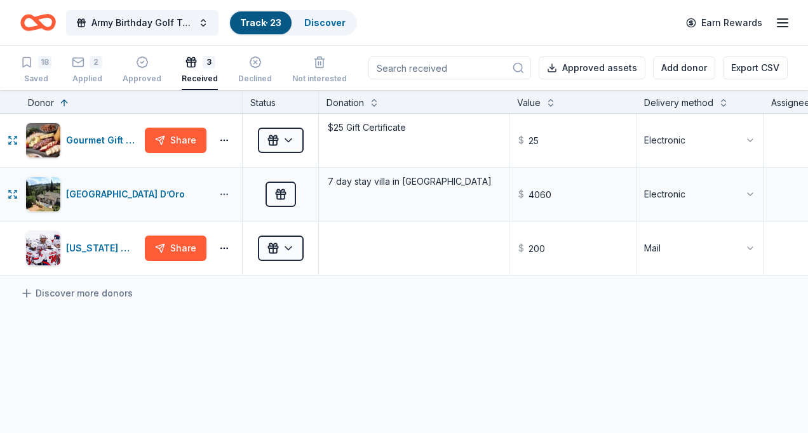
click at [226, 194] on html "Army Birthday Golf Tournament Track · 23 Discover Earn Rewards 18 Saved 2 Appli…" at bounding box center [404, 216] width 808 height 433
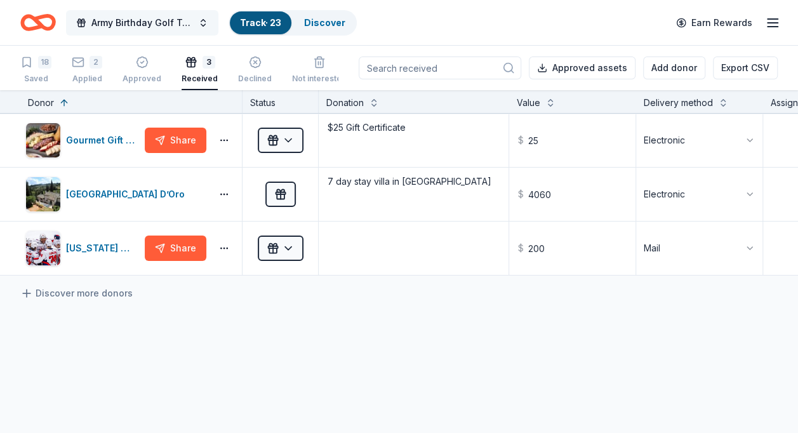
click at [203, 23] on button "Army Birthday Golf Tournament" at bounding box center [142, 22] width 152 height 25
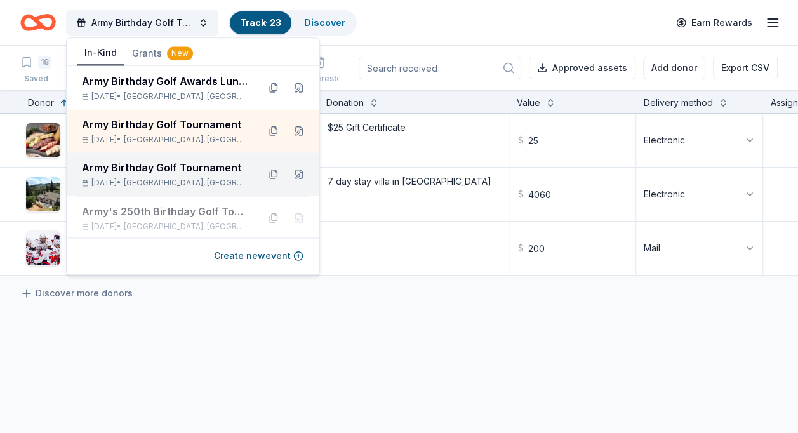
click at [196, 171] on div "Army Birthday Golf Tournament" at bounding box center [165, 167] width 166 height 15
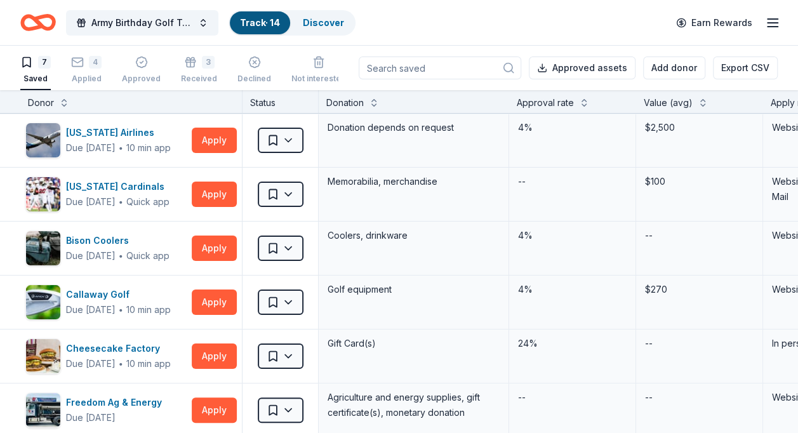
click at [352, 46] on div "7 Saved 4 Applied Approved 3 Received Declined Not interested Approved assets A…" at bounding box center [398, 68] width 757 height 44
click at [202, 61] on div "3" at bounding box center [208, 62] width 13 height 13
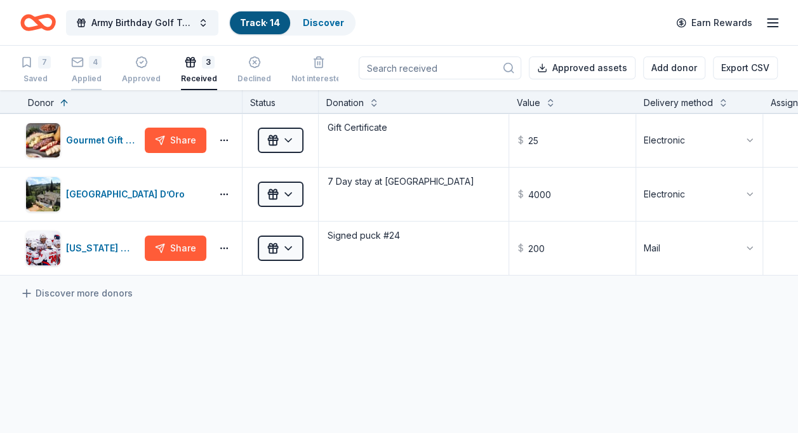
click at [85, 62] on div "4" at bounding box center [86, 55] width 30 height 13
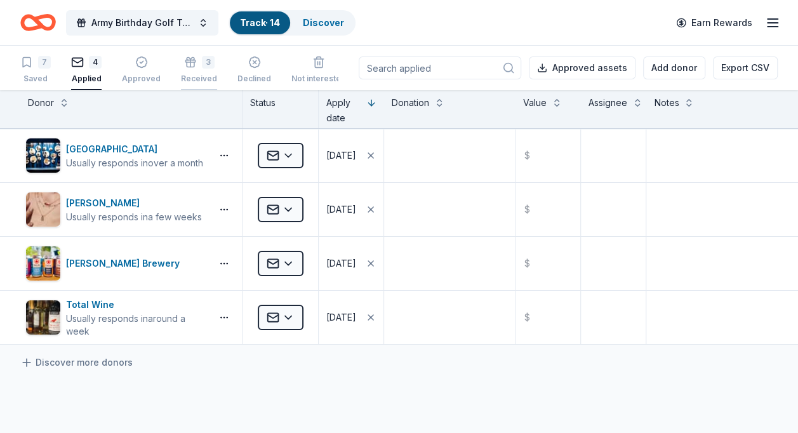
click at [203, 68] on div "3" at bounding box center [208, 62] width 13 height 13
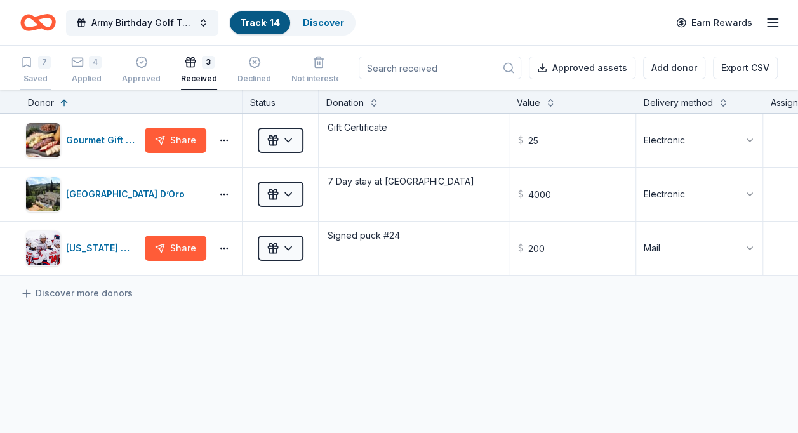
click at [36, 63] on div "7" at bounding box center [35, 62] width 30 height 13
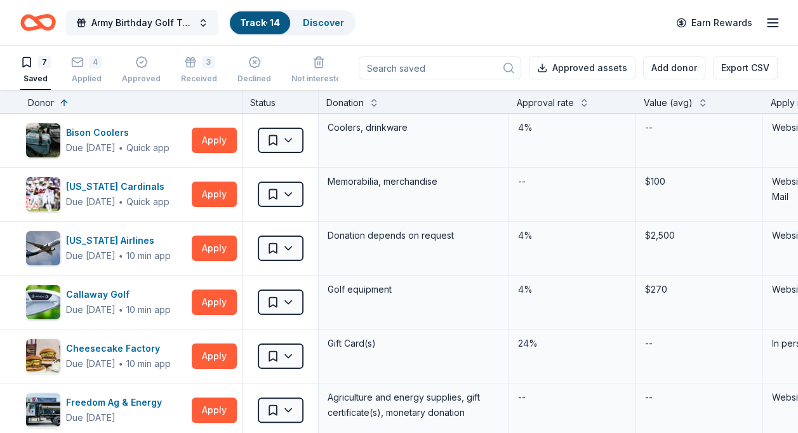
click at [203, 22] on button "Army Birthday Golf Tournament" at bounding box center [142, 22] width 152 height 25
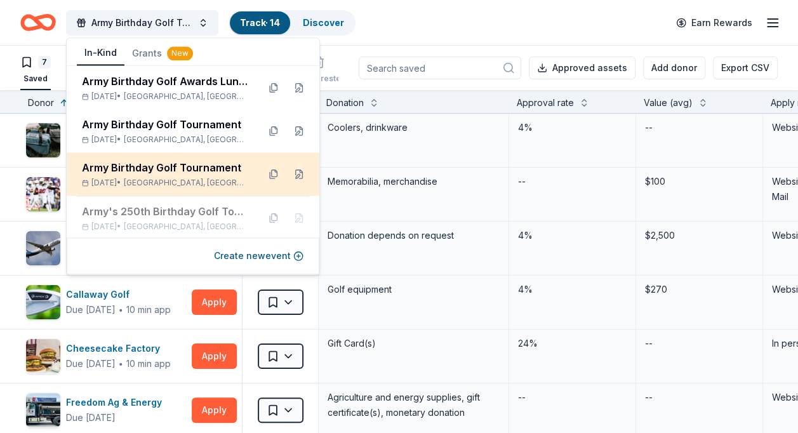
click at [128, 183] on div "Jun 06, 2026 • Fort Belvoir, VA" at bounding box center [165, 183] width 166 height 10
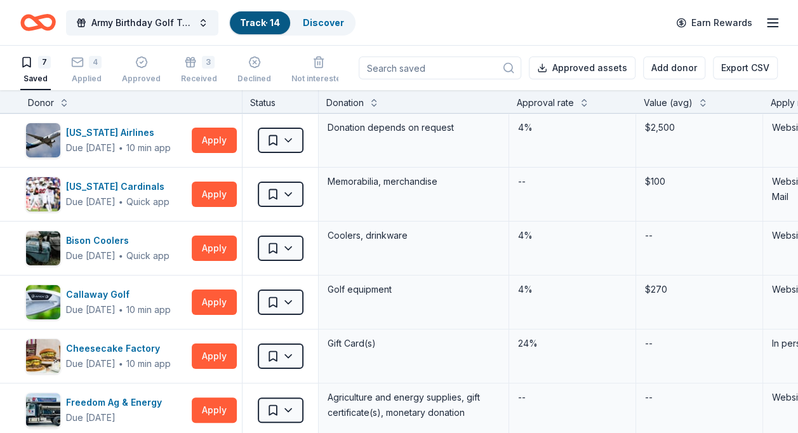
click at [354, 50] on div "7 Saved 4 Applied Approved 3 Received Declined Not interested Approved assets A…" at bounding box center [398, 68] width 757 height 44
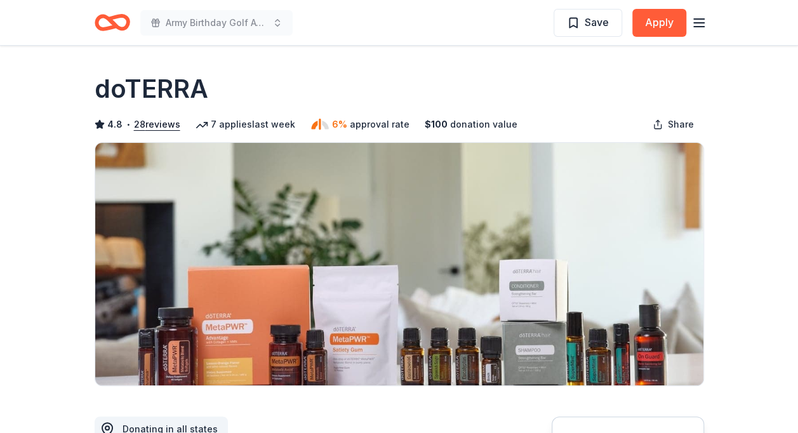
drag, startPoint x: 797, startPoint y: 80, endPoint x: 809, endPoint y: 147, distance: 68.4
click at [797, 147] on html "Army Birthday Golf Awards Luncheon Silent Auction Save Apply Due [DATE] Share d…" at bounding box center [399, 216] width 798 height 433
click at [696, 23] on line "button" at bounding box center [699, 23] width 10 height 0
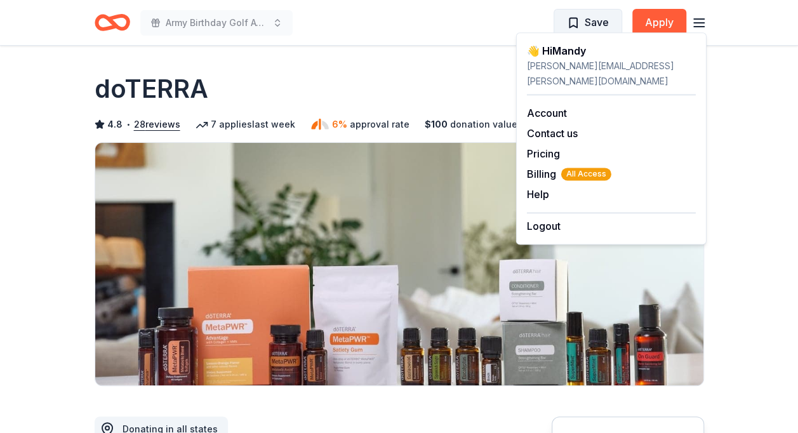
click at [582, 19] on span "Save" at bounding box center [588, 22] width 42 height 17
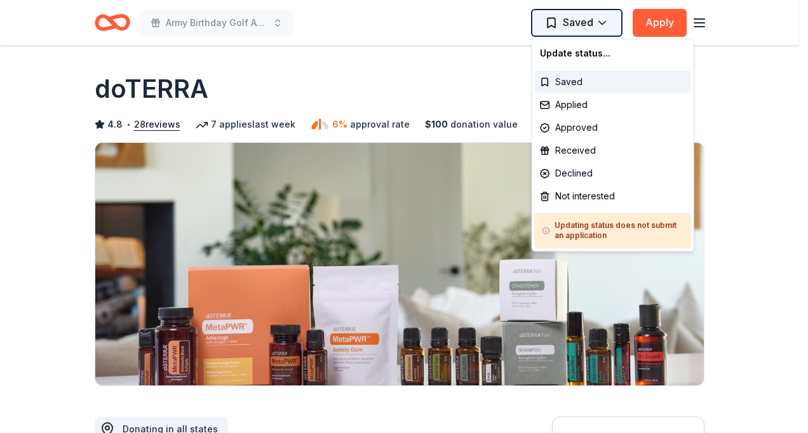
click at [602, 18] on html "Army Birthday Golf Awards Luncheon Silent Auction Saved Apply Due [DATE] Share …" at bounding box center [404, 216] width 808 height 433
click at [561, 105] on div "Applied" at bounding box center [613, 104] width 156 height 23
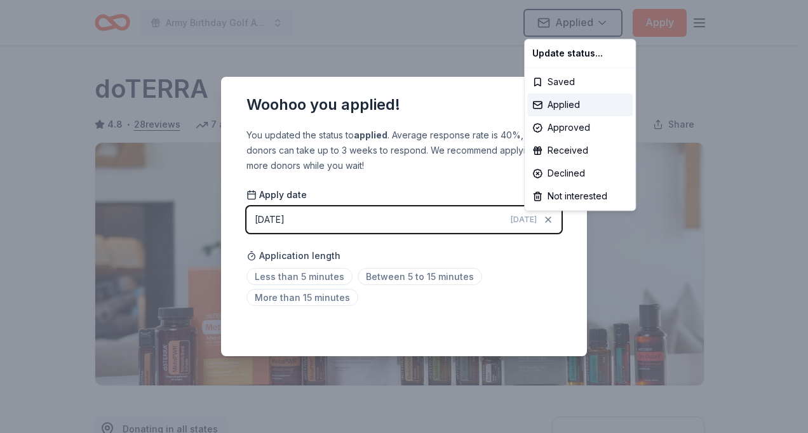
click at [401, 218] on html "Army Birthday Golf Awards Luncheon Silent Auction Applied Apply Due [DATE] Shar…" at bounding box center [404, 216] width 808 height 433
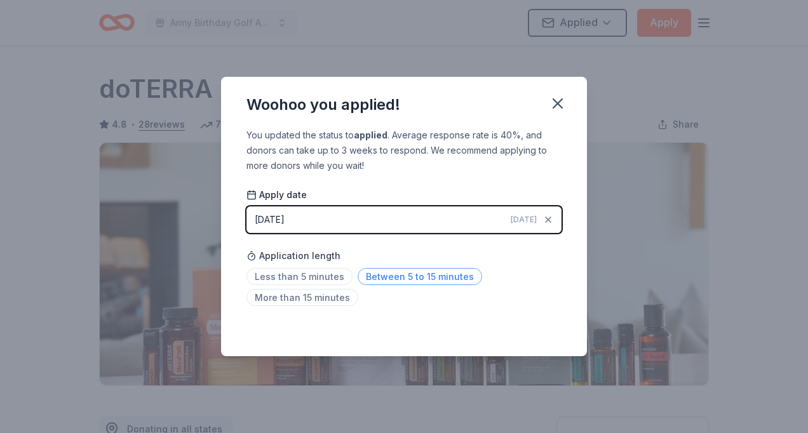
click at [423, 277] on span "Between 5 to 15 minutes" at bounding box center [419, 276] width 124 height 17
click at [561, 100] on icon "button" at bounding box center [558, 104] width 18 height 18
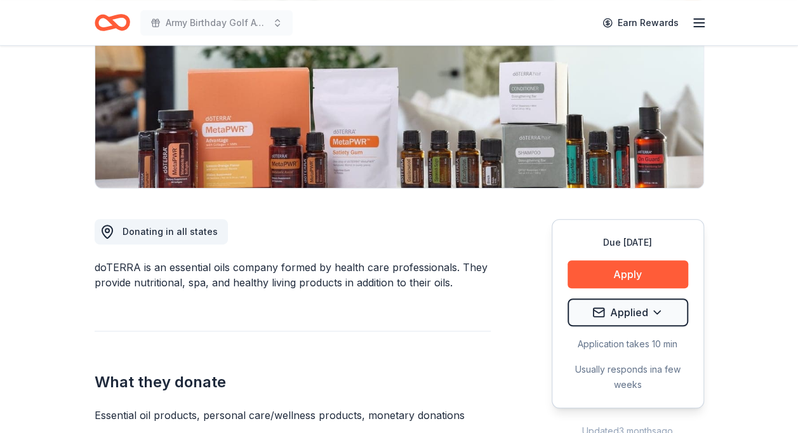
scroll to position [366, 0]
